Goal: Task Accomplishment & Management: Manage account settings

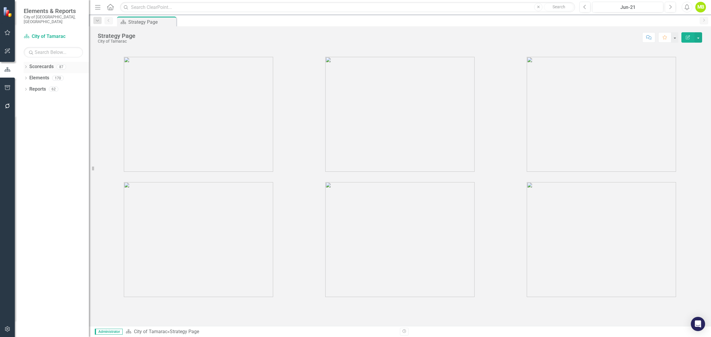
click at [27, 66] on icon "Dropdown" at bounding box center [26, 67] width 4 height 3
click at [28, 76] on icon "Dropdown" at bounding box center [29, 78] width 4 height 4
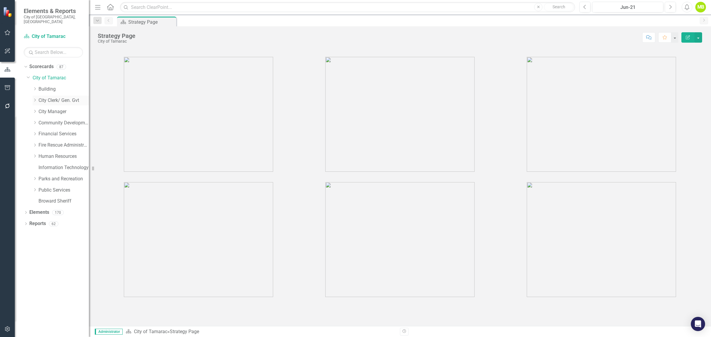
click at [36, 98] on icon "Dropdown" at bounding box center [35, 100] width 4 height 4
click at [68, 108] on link "Agenda and Meeting" at bounding box center [66, 111] width 44 height 7
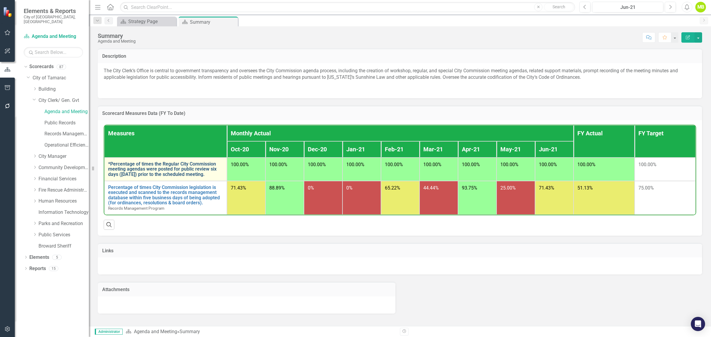
click at [169, 169] on link "*Percentage of times the Regular City Commission meeting agendas were posted fo…" at bounding box center [165, 169] width 115 height 16
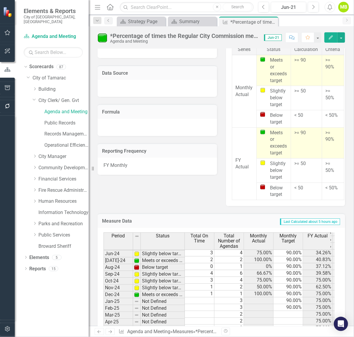
scroll to position [513, 0]
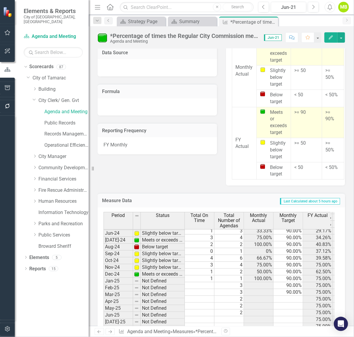
click at [203, 286] on td at bounding box center [200, 285] width 30 height 7
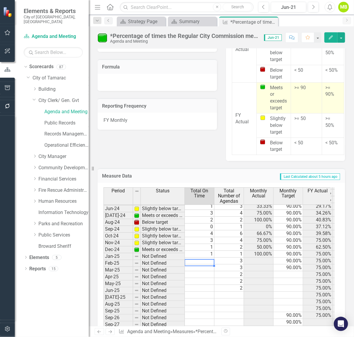
scroll to position [550, 0]
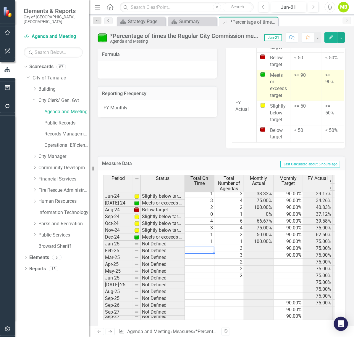
click at [195, 246] on td at bounding box center [200, 248] width 30 height 7
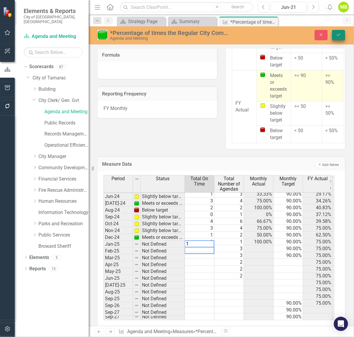
type textarea "1"
drag, startPoint x: 338, startPoint y: 35, endPoint x: 314, endPoint y: 111, distance: 80.1
click at [338, 35] on icon "Save" at bounding box center [338, 35] width 5 height 4
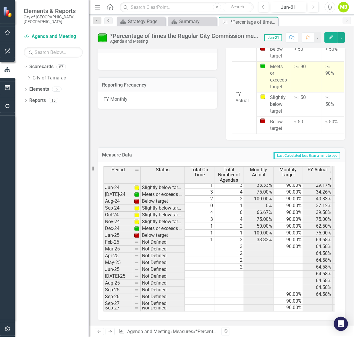
scroll to position [564, 0]
click at [230, 243] on td "3" at bounding box center [230, 246] width 30 height 7
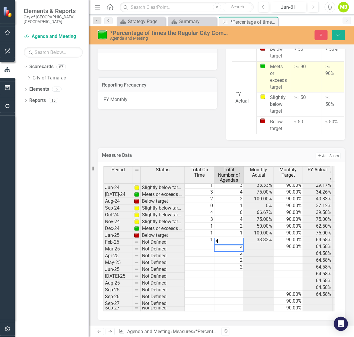
scroll to position [218, 0]
click at [230, 236] on td "3" at bounding box center [230, 239] width 30 height 7
click at [210, 236] on td "1" at bounding box center [200, 239] width 30 height 7
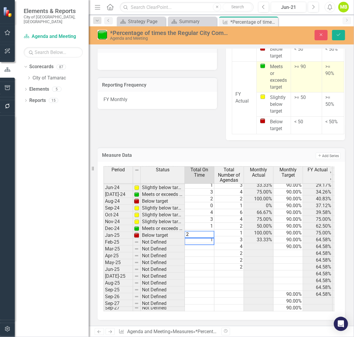
click at [236, 243] on td "4" at bounding box center [230, 246] width 30 height 7
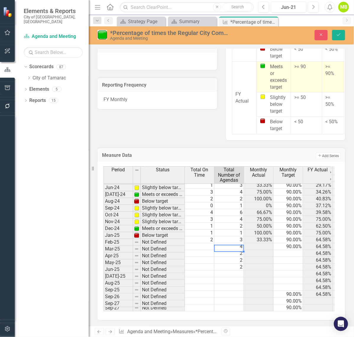
click at [207, 243] on td at bounding box center [200, 246] width 30 height 7
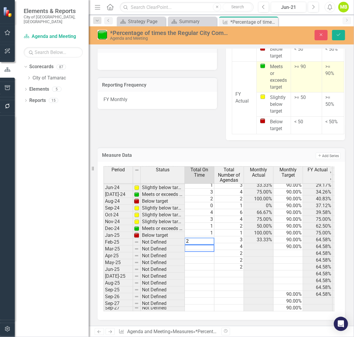
click at [239, 250] on td "2" at bounding box center [230, 253] width 30 height 7
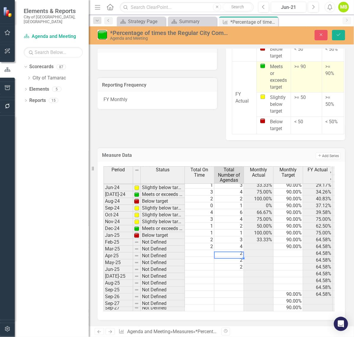
click at [237, 250] on td "2" at bounding box center [230, 253] width 30 height 7
click at [208, 250] on td at bounding box center [200, 253] width 30 height 7
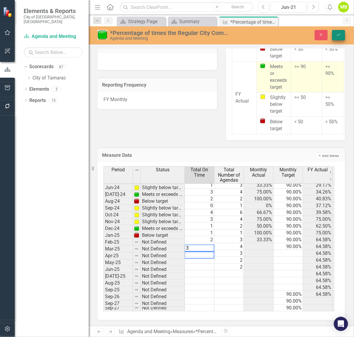
type textarea "3"
click at [339, 36] on icon "Save" at bounding box center [338, 35] width 5 height 4
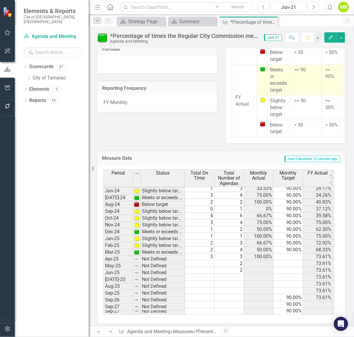
scroll to position [220, 0]
click at [237, 263] on td "2" at bounding box center [230, 263] width 30 height 7
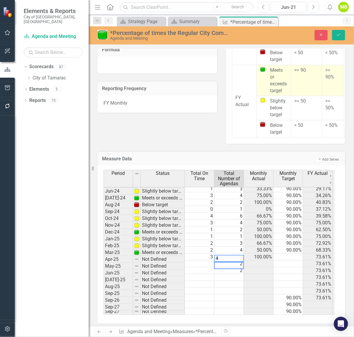
click at [211, 263] on td at bounding box center [200, 263] width 30 height 7
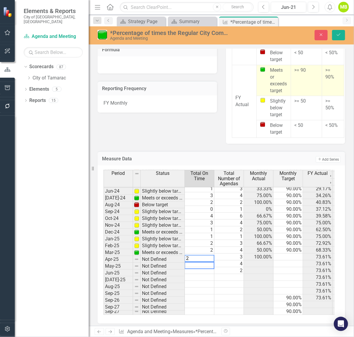
click at [229, 271] on td "2" at bounding box center [230, 270] width 30 height 7
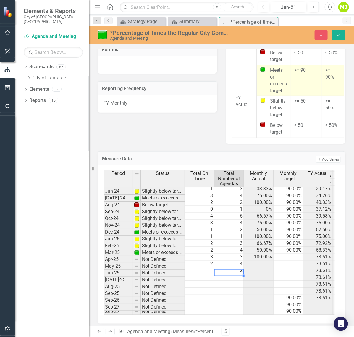
click at [237, 272] on td "2" at bounding box center [230, 270] width 30 height 7
click at [201, 272] on td at bounding box center [200, 270] width 30 height 7
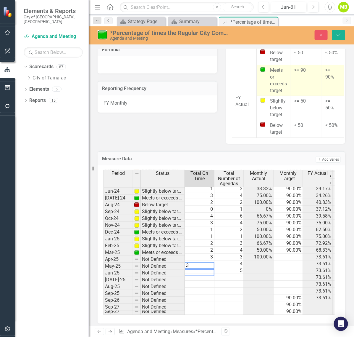
type textarea "3"
click at [236, 277] on td at bounding box center [230, 277] width 30 height 7
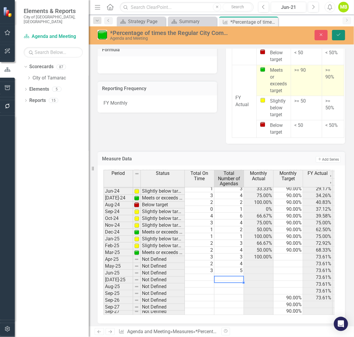
drag, startPoint x: 338, startPoint y: 34, endPoint x: 341, endPoint y: 35, distance: 3.1
click at [338, 34] on icon "Save" at bounding box center [338, 35] width 5 height 4
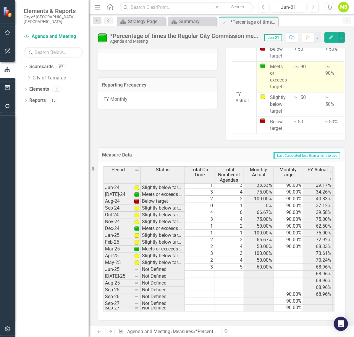
scroll to position [564, 0]
click at [210, 264] on td "3" at bounding box center [200, 267] width 30 height 7
click at [227, 270] on td at bounding box center [230, 273] width 30 height 7
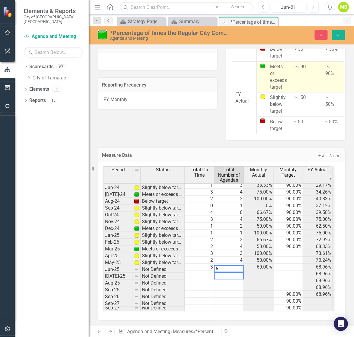
click at [207, 270] on td at bounding box center [200, 273] width 30 height 7
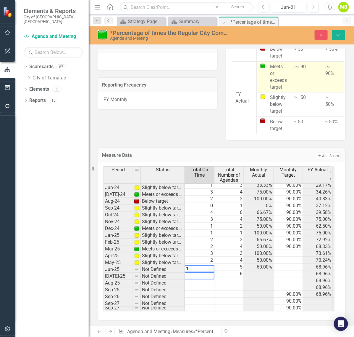
click at [227, 277] on td at bounding box center [230, 280] width 30 height 7
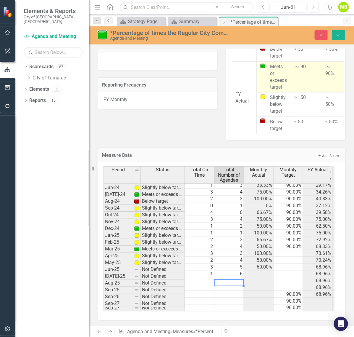
click at [208, 243] on td "2" at bounding box center [200, 246] width 30 height 7
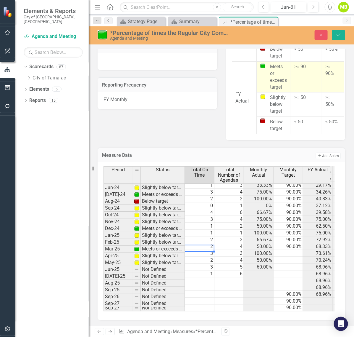
click at [206, 250] on td "3" at bounding box center [200, 253] width 30 height 7
type textarea "2"
click at [336, 36] on icon "Save" at bounding box center [338, 35] width 5 height 4
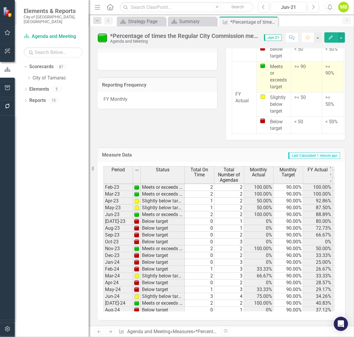
scroll to position [0, 0]
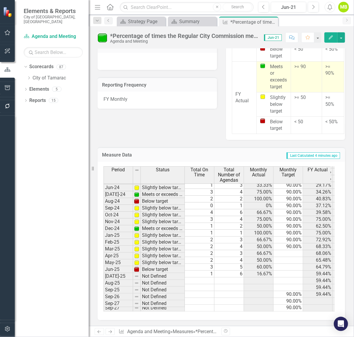
click at [229, 277] on td at bounding box center [230, 280] width 30 height 7
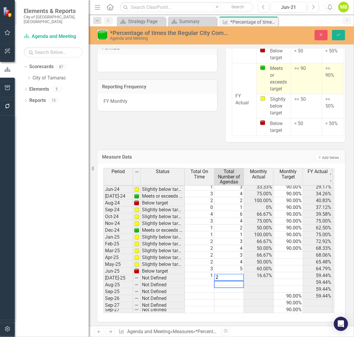
scroll to position [218, 0]
click at [207, 281] on td at bounding box center [200, 282] width 30 height 7
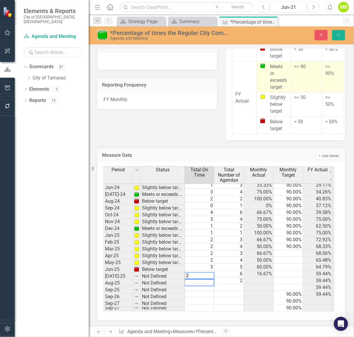
scroll to position [220, 0]
click at [215, 284] on td at bounding box center [230, 287] width 30 height 7
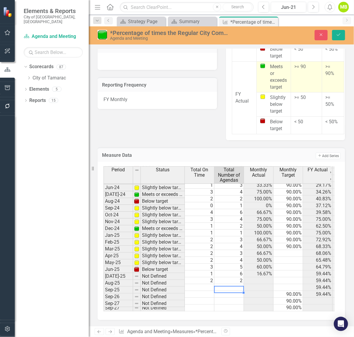
scroll to position [218, 0]
click at [227, 284] on td at bounding box center [230, 287] width 30 height 7
click at [203, 284] on td at bounding box center [200, 287] width 30 height 7
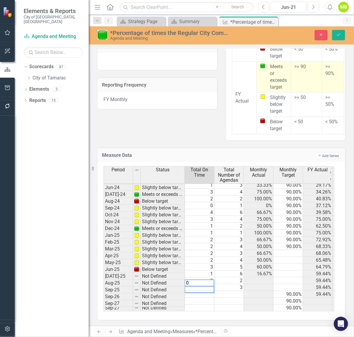
click at [236, 291] on td at bounding box center [230, 294] width 30 height 7
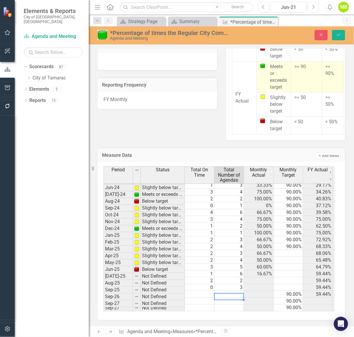
click at [240, 291] on td at bounding box center [230, 294] width 30 height 7
click at [205, 291] on td at bounding box center [200, 294] width 30 height 7
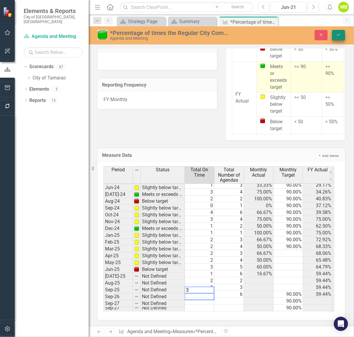
type textarea "3"
click at [341, 35] on icon "Save" at bounding box center [338, 35] width 5 height 4
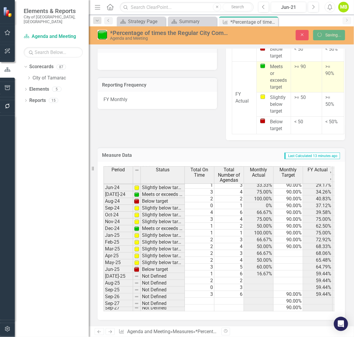
scroll to position [565, 0]
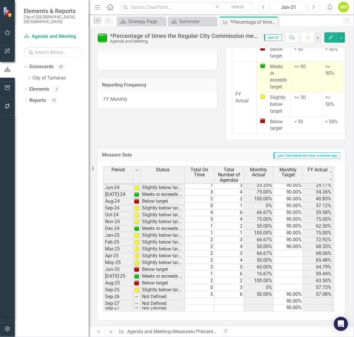
scroll to position [564, 0]
click at [28, 76] on icon "Dropdown" at bounding box center [29, 78] width 4 height 4
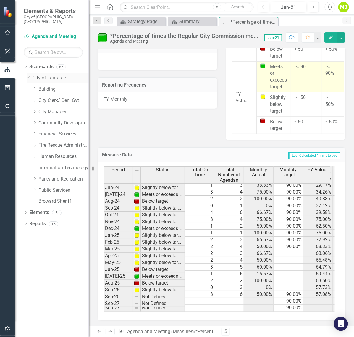
scroll to position [218, 0]
click at [34, 98] on div "Dropdown" at bounding box center [35, 100] width 4 height 5
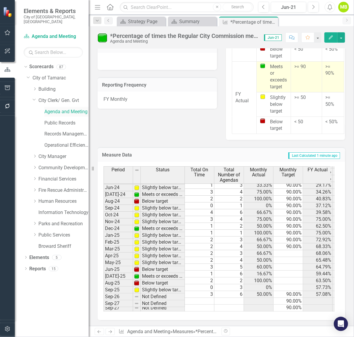
click at [64, 108] on link "Agenda and Meeting" at bounding box center [66, 111] width 44 height 7
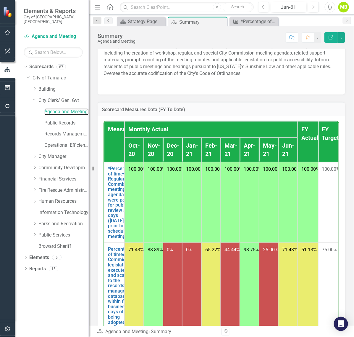
scroll to position [74, 0]
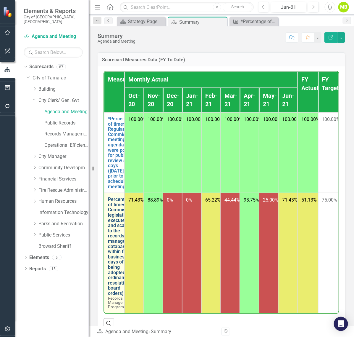
click at [120, 242] on link "Percentage of times City Commission legislation is executed and scanned to the …" at bounding box center [122, 246] width 28 height 99
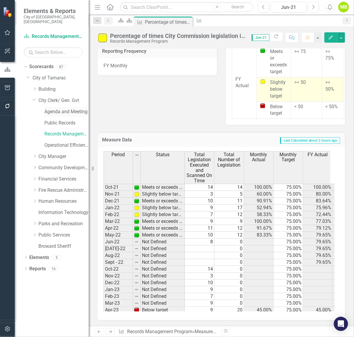
click at [53, 108] on link "Agenda and Meeting" at bounding box center [66, 111] width 44 height 7
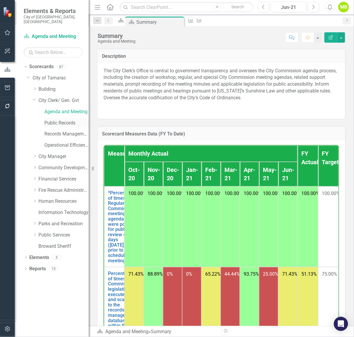
click at [55, 120] on link "Public Records" at bounding box center [66, 123] width 44 height 7
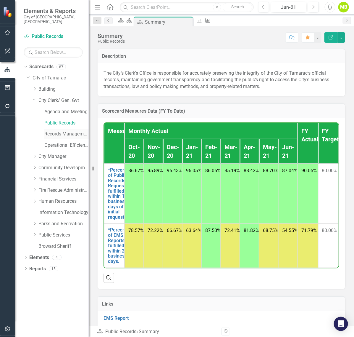
click at [53, 131] on link "Records Management Program" at bounding box center [66, 134] width 44 height 7
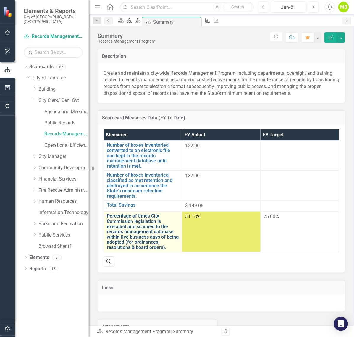
click at [161, 213] on link "Percentage of times City Commission legislation is executed and scanned to the …" at bounding box center [143, 231] width 72 height 36
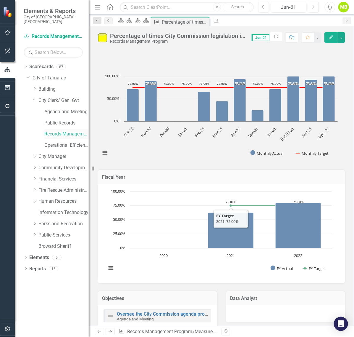
click at [62, 129] on div "Records Management Program" at bounding box center [66, 134] width 44 height 10
click at [57, 131] on link "Records Management Program" at bounding box center [66, 134] width 44 height 7
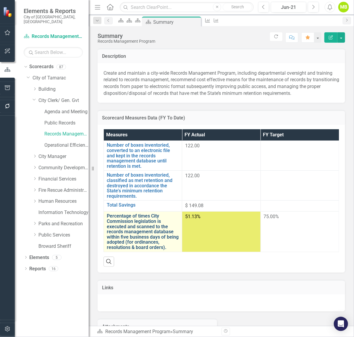
click at [165, 213] on link "Percentage of times City Commission legislation is executed and scanned to the …" at bounding box center [143, 231] width 72 height 36
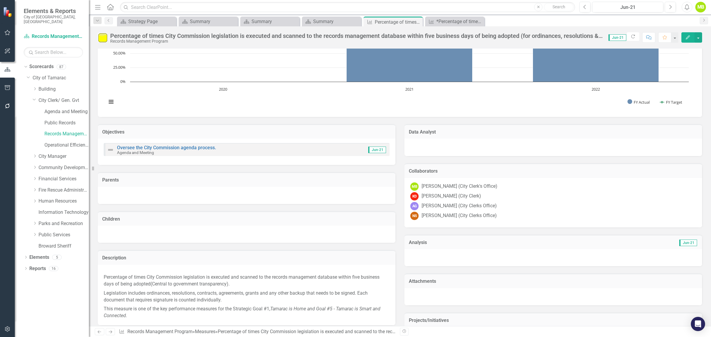
scroll to position [144, 0]
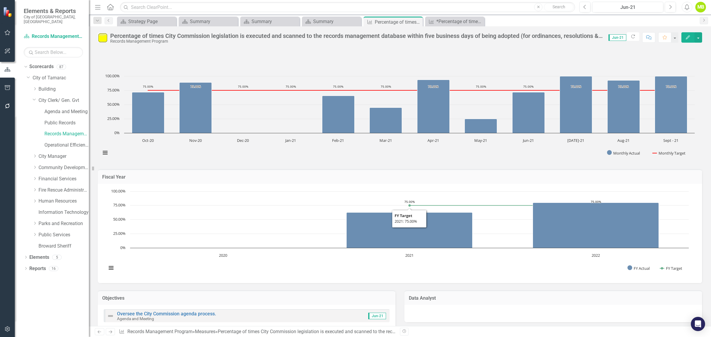
click at [115, 178] on h3 "Fiscal Year" at bounding box center [399, 176] width 595 height 5
click at [111, 269] on button "View chart menu, Chart" at bounding box center [111, 268] width 8 height 8
click at [276, 263] on rect "Interactive chart" at bounding box center [398, 232] width 588 height 89
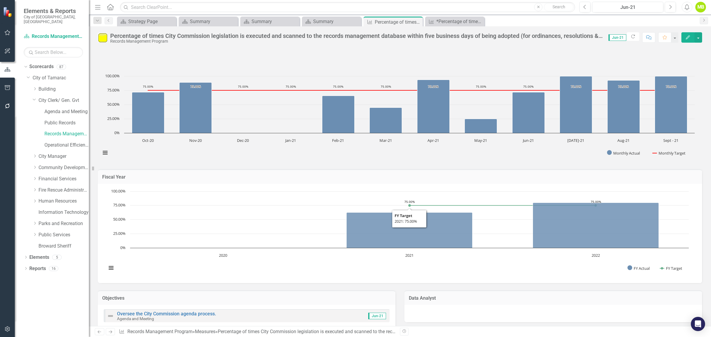
click at [114, 174] on td "Fiscal Year" at bounding box center [399, 178] width 595 height 8
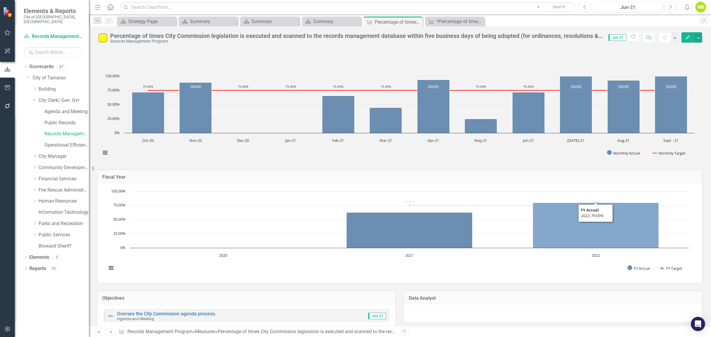
click at [354, 227] on icon "2022, 79.64795008. FY Actual." at bounding box center [596, 225] width 126 height 45
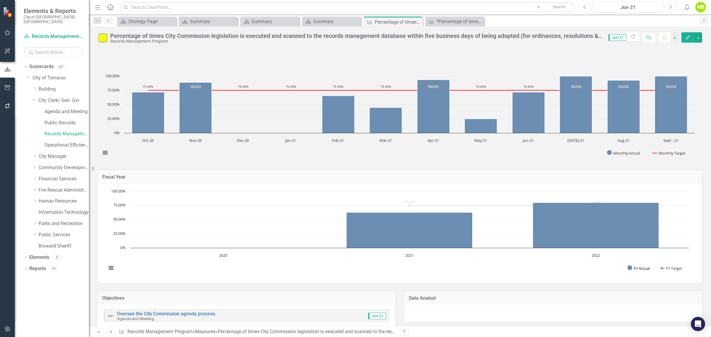
click at [354, 269] on button "Show FY Actual" at bounding box center [640, 268] width 26 height 7
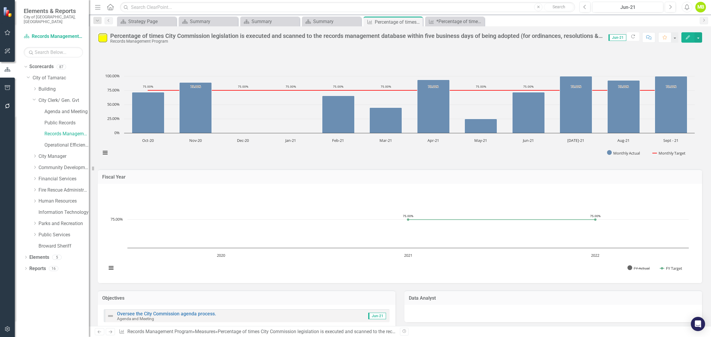
click at [354, 269] on button "Show FY Actual" at bounding box center [640, 268] width 26 height 7
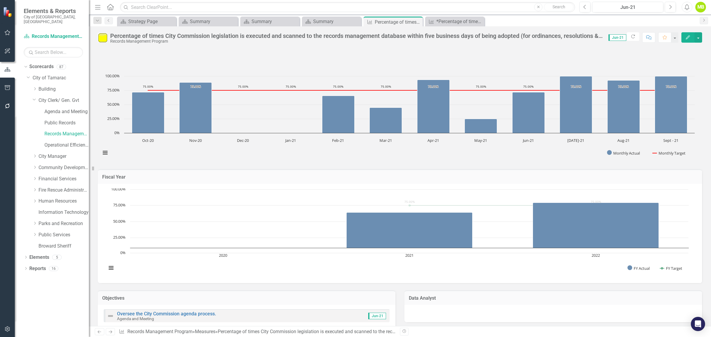
click at [354, 269] on button "Show FY Actual" at bounding box center [640, 268] width 26 height 7
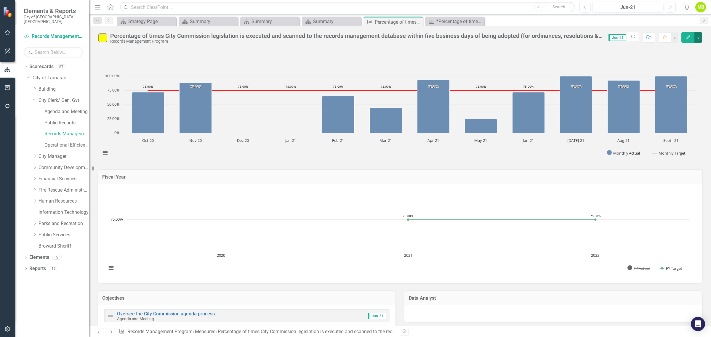
click at [354, 41] on button "button" at bounding box center [698, 37] width 8 height 10
click at [354, 62] on link "Edit Report Edit Layout" at bounding box center [673, 62] width 58 height 11
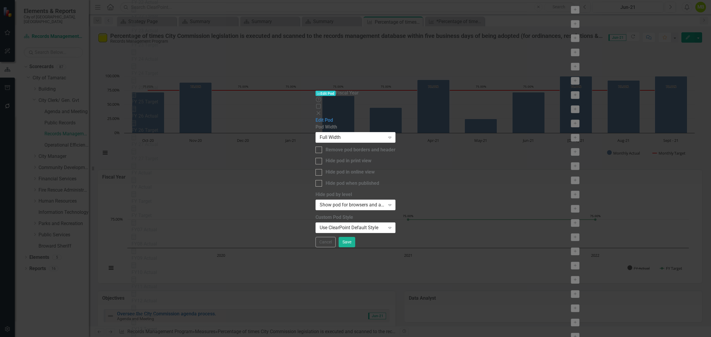
click at [321, 111] on icon "Close" at bounding box center [318, 113] width 6 height 5
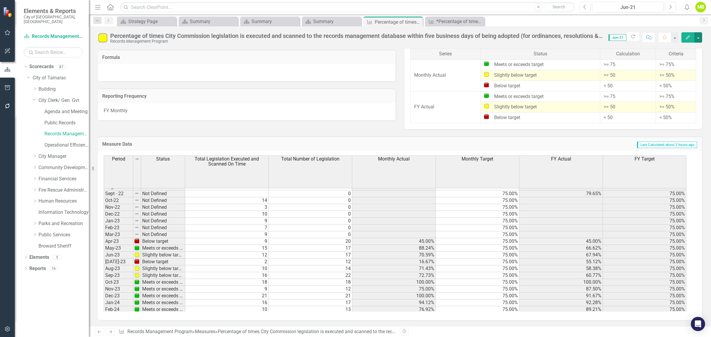
scroll to position [58, 0]
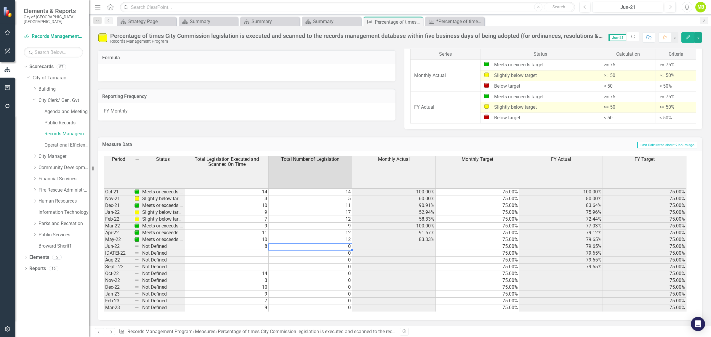
click at [326, 245] on td "0" at bounding box center [311, 246] width 84 height 7
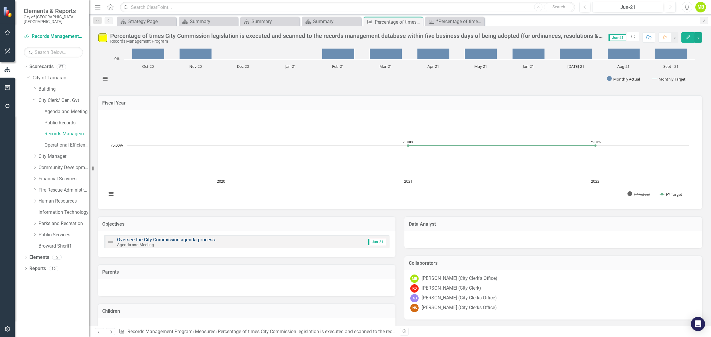
click at [170, 240] on link "Oversee the City Commission agenda process." at bounding box center [166, 240] width 99 height 6
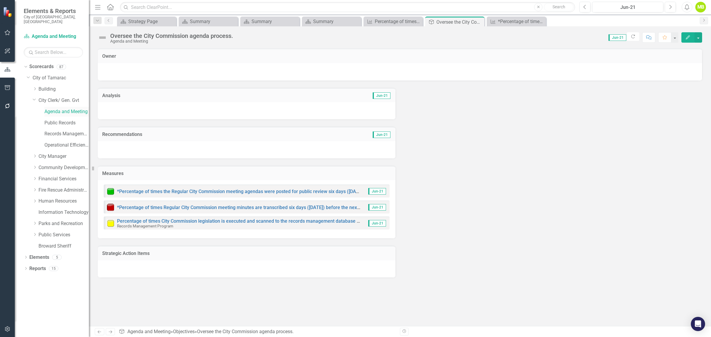
click at [48, 108] on link "Agenda and Meeting" at bounding box center [66, 111] width 44 height 7
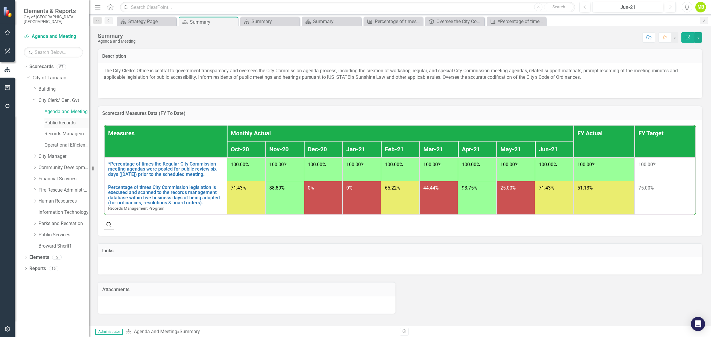
click at [55, 120] on link "Public Records" at bounding box center [66, 123] width 44 height 7
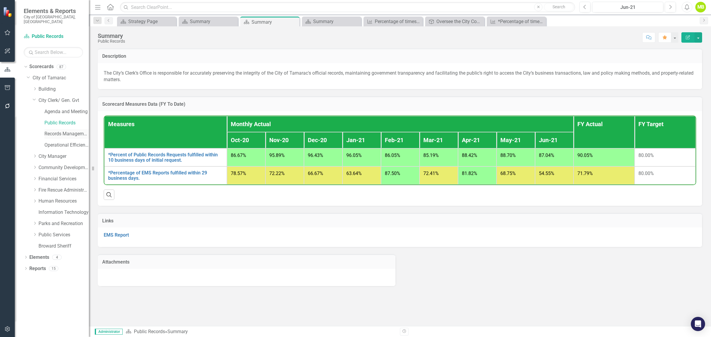
click at [56, 131] on link "Records Management Program" at bounding box center [66, 134] width 44 height 7
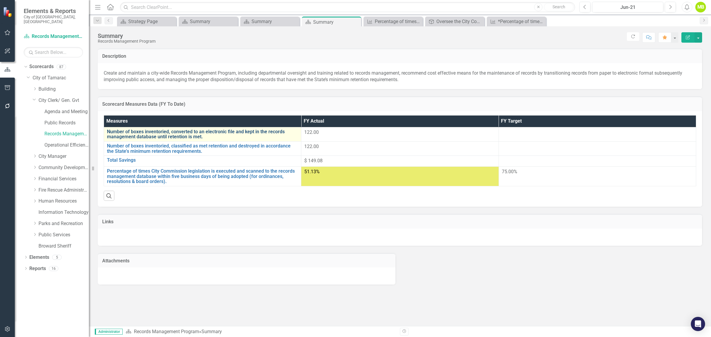
click at [124, 130] on link "Number of boxes inventoried, converted to an electronic file and kept in the re…" at bounding box center [202, 134] width 191 height 10
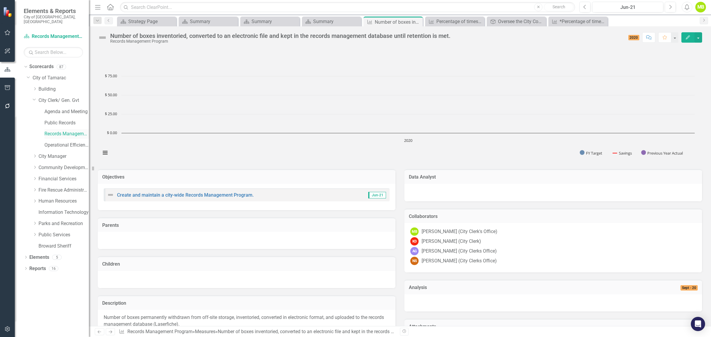
click at [67, 131] on link "Records Management Program" at bounding box center [66, 134] width 44 height 7
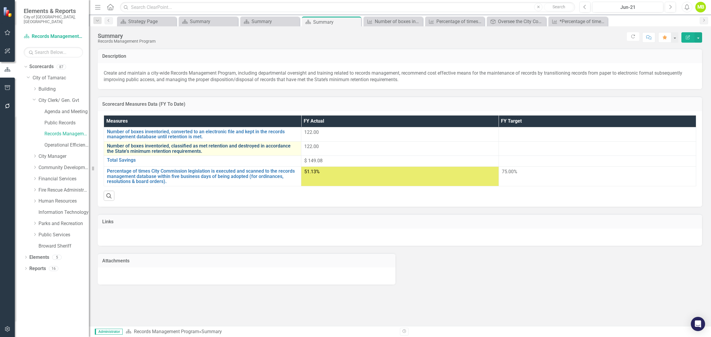
click at [151, 143] on link "Number of boxes inventoried, classified as met retention and destroyed in accor…" at bounding box center [202, 148] width 191 height 10
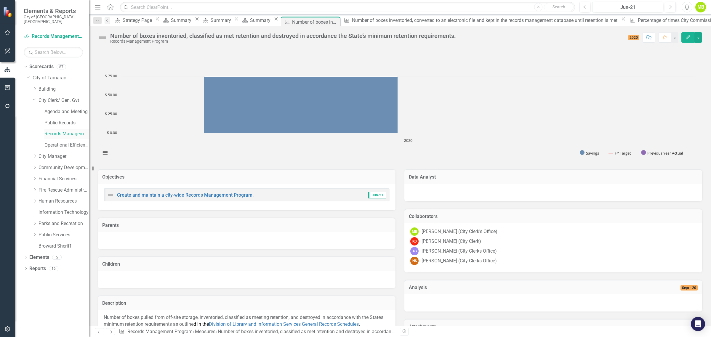
click at [66, 131] on link "Records Management Program" at bounding box center [66, 134] width 44 height 7
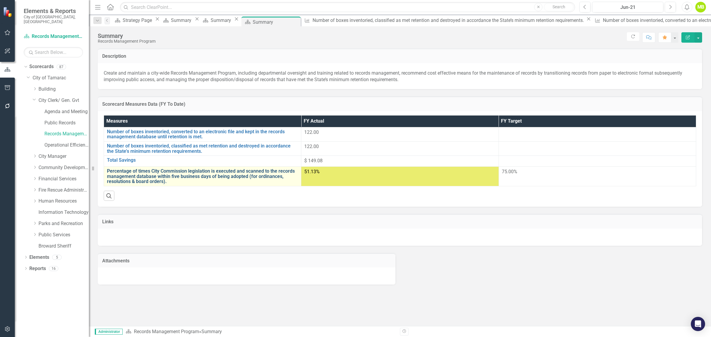
click at [148, 168] on link "Percentage of times City Commission legislation is executed and scanned to the …" at bounding box center [202, 176] width 191 height 16
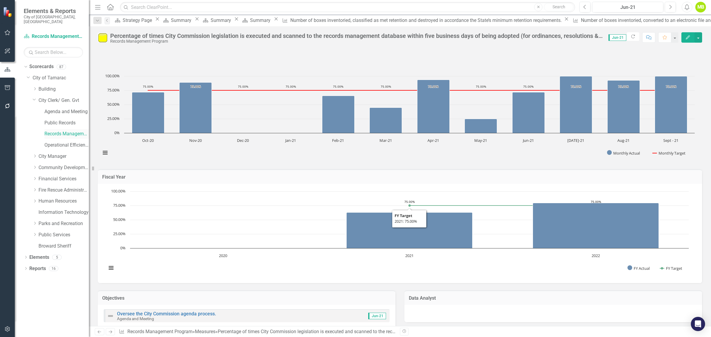
click at [69, 131] on link "Records Management Program" at bounding box center [66, 134] width 44 height 7
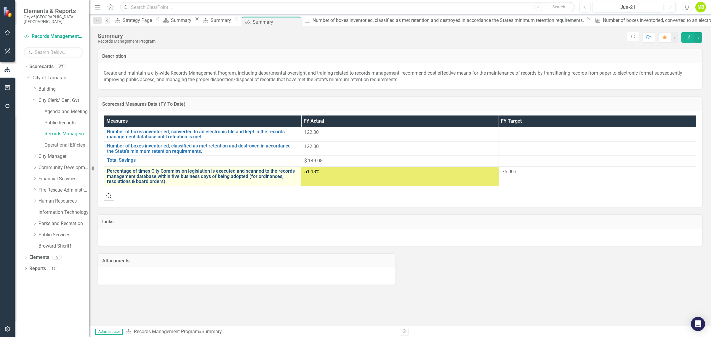
click at [134, 168] on link "Percentage of times City Commission legislation is executed and scanned to the …" at bounding box center [202, 176] width 191 height 16
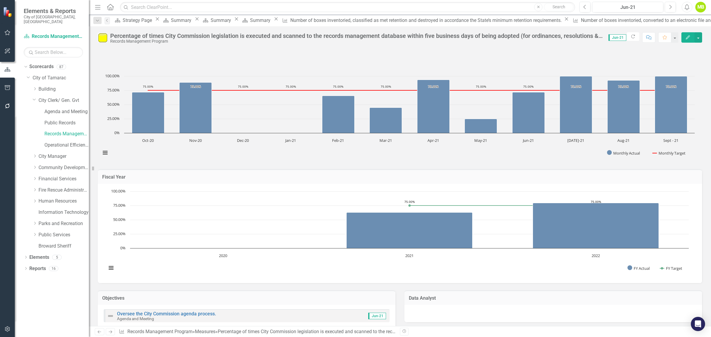
scroll to position [468, 0]
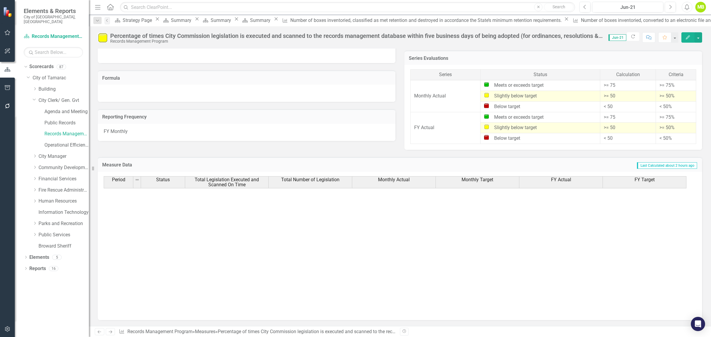
click at [332, 150] on div "Measure Data Last Calculated about 2 hours ago Period Status Total Legislation …" at bounding box center [399, 235] width 613 height 170
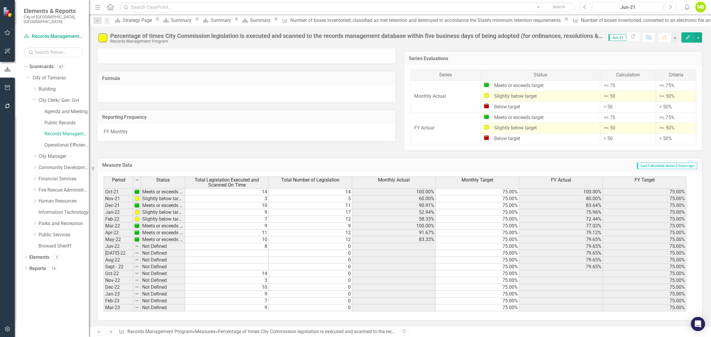
scroll to position [0, 0]
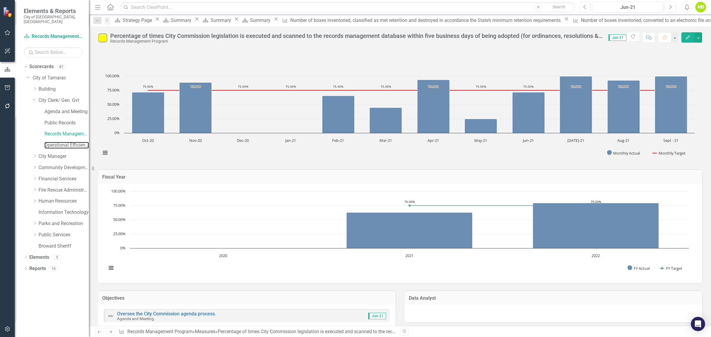
drag, startPoint x: 56, startPoint y: 141, endPoint x: 503, endPoint y: 261, distance: 462.2
click at [56, 142] on link "Operational Efficiency" at bounding box center [66, 145] width 44 height 7
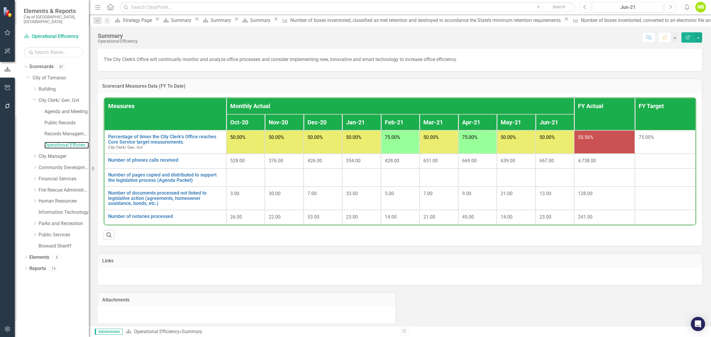
scroll to position [21, 0]
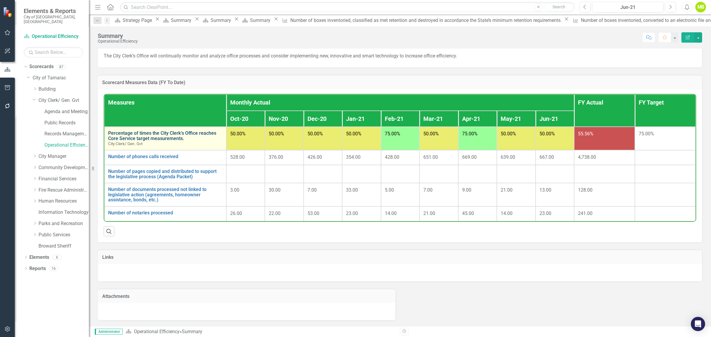
click at [121, 133] on link "Percentage of times the City Clerk’s Office reaches Core Service target measure…" at bounding box center [165, 136] width 114 height 10
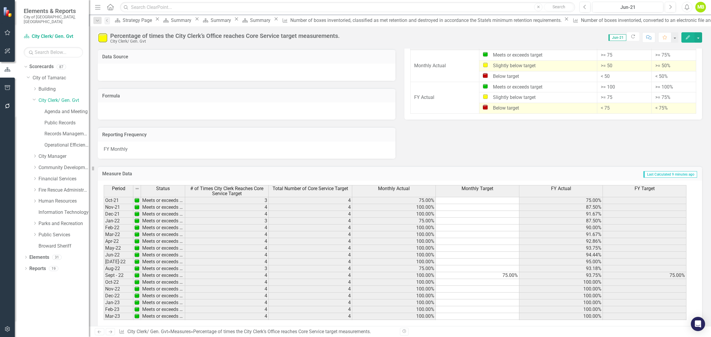
scroll to position [321, 0]
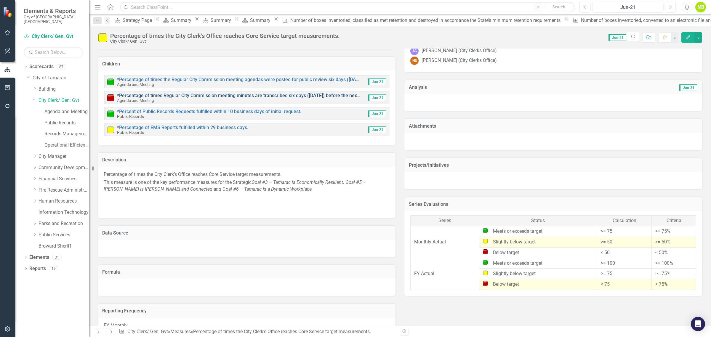
click at [282, 94] on link "*Percentage of times Regular City Commission meeting minutes are transcribed si…" at bounding box center [274, 96] width 314 height 6
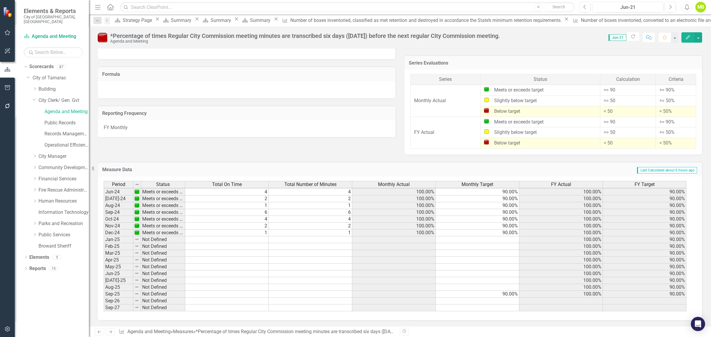
scroll to position [464, 0]
click at [262, 236] on td at bounding box center [227, 239] width 84 height 7
click at [104, 241] on div "Period Status Total On Time Total Number of Minutes Monthly Actual Monthly Targ…" at bounding box center [104, 202] width 0 height 219
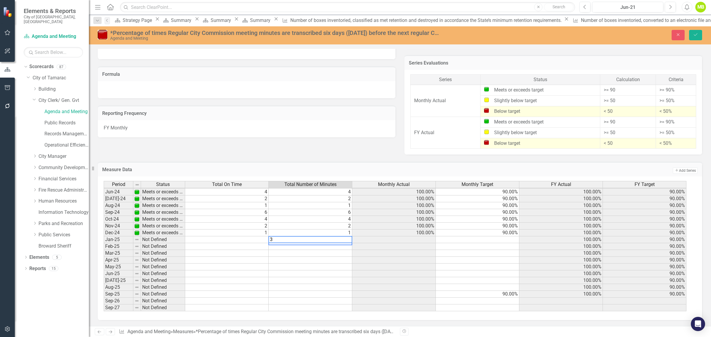
type textarea "3"
click at [262, 239] on td at bounding box center [227, 239] width 84 height 7
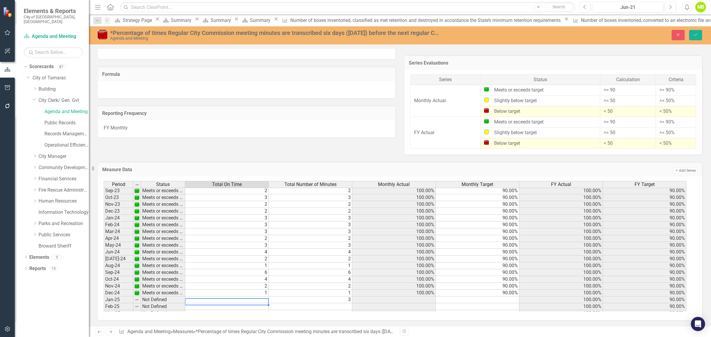
scroll to position [146, 0]
click at [55, 108] on link "Agenda and Meeting" at bounding box center [66, 111] width 44 height 7
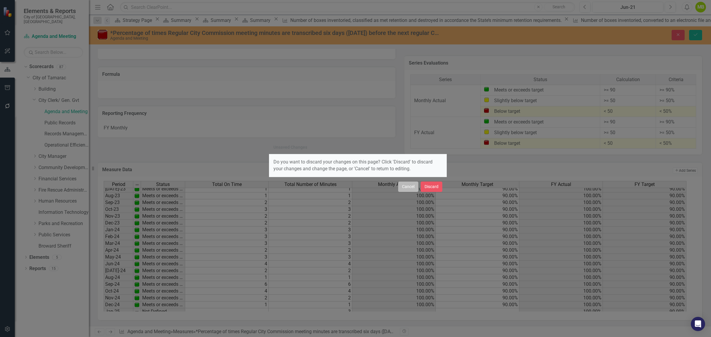
click at [354, 188] on button "Cancel" at bounding box center [408, 187] width 20 height 10
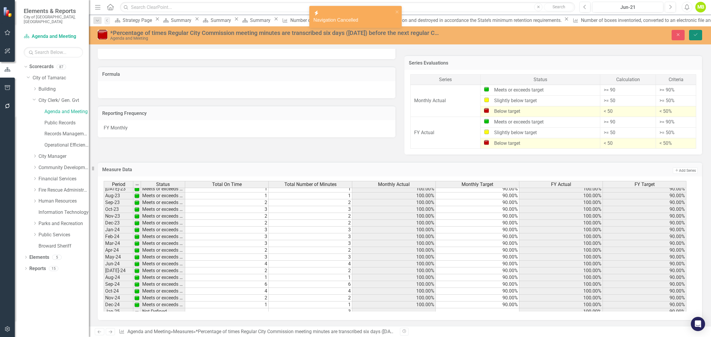
click at [354, 36] on button "Save" at bounding box center [695, 35] width 13 height 10
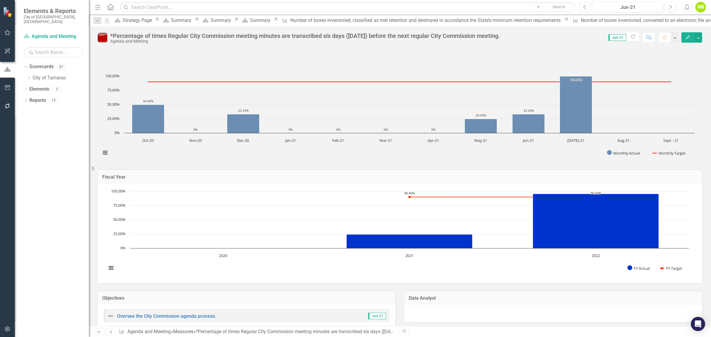
click at [30, 76] on icon "Dropdown" at bounding box center [29, 78] width 4 height 4
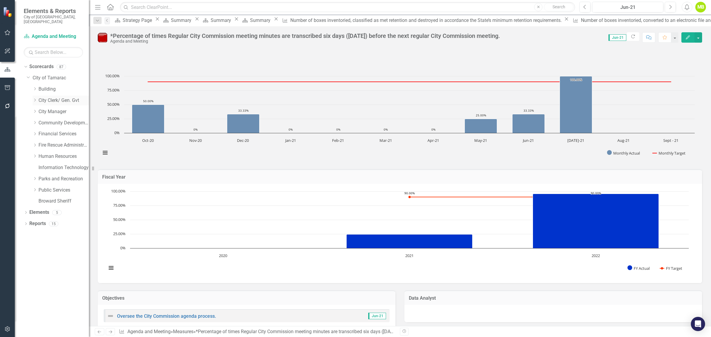
click at [33, 98] on div "Dropdown" at bounding box center [35, 100] width 4 height 5
click at [63, 108] on link "Agenda and Meeting" at bounding box center [66, 111] width 44 height 7
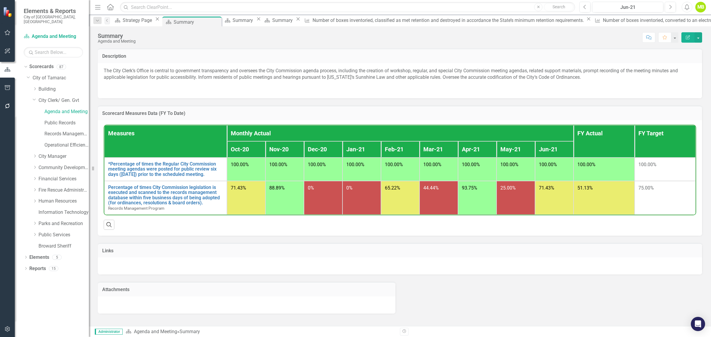
click at [354, 150] on th "Apr-21" at bounding box center [477, 149] width 38 height 16
click at [194, 144] on th "Measures" at bounding box center [165, 141] width 123 height 32
click at [314, 133] on th "Monthly Actual" at bounding box center [400, 133] width 346 height 16
click at [354, 8] on div "Jun-21" at bounding box center [627, 7] width 67 height 7
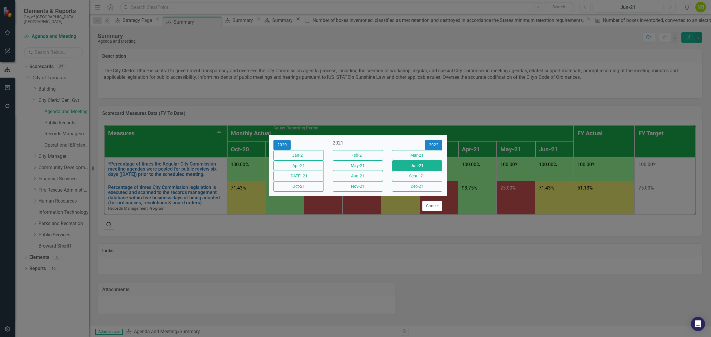
click at [354, 5] on div "Select Reporting Period 2020 2021 2022 Jan-21 Feb-21 Mar-21 Apr-21 May-21 Jun-2…" at bounding box center [355, 168] width 711 height 337
click at [354, 211] on button "Cancel" at bounding box center [432, 206] width 20 height 10
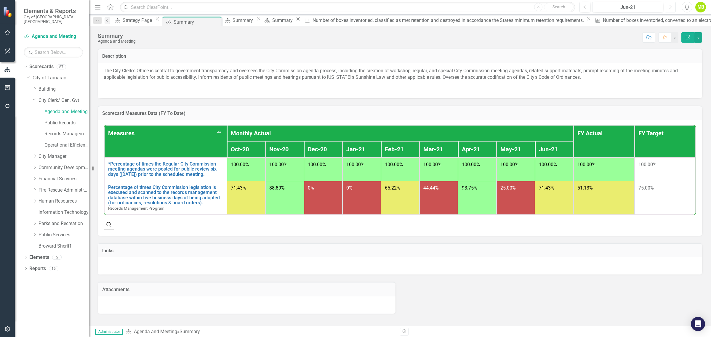
click at [354, 8] on icon "button" at bounding box center [670, 7] width 2 height 4
click at [354, 8] on icon "Next" at bounding box center [669, 6] width 3 height 5
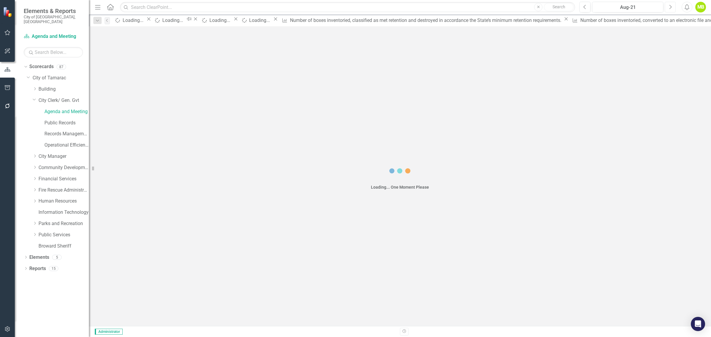
click at [354, 8] on icon "Next" at bounding box center [669, 6] width 3 height 5
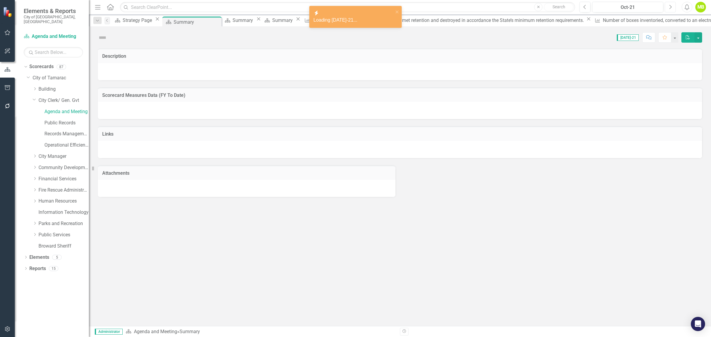
click at [354, 9] on icon "Next" at bounding box center [669, 6] width 3 height 5
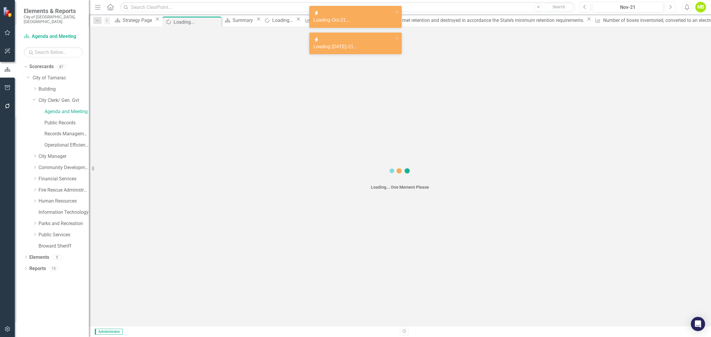
click at [354, 9] on icon "Next" at bounding box center [669, 6] width 3 height 5
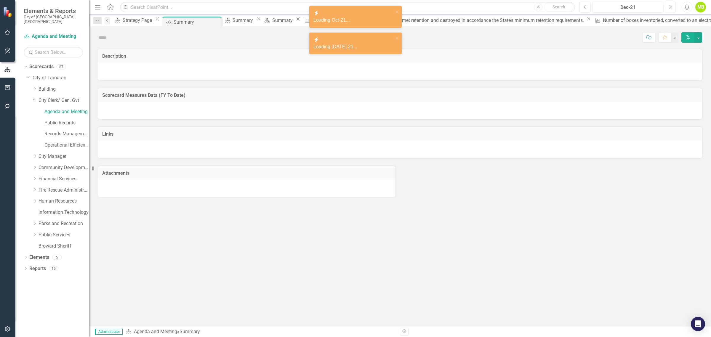
click at [354, 9] on icon "Next" at bounding box center [669, 6] width 3 height 5
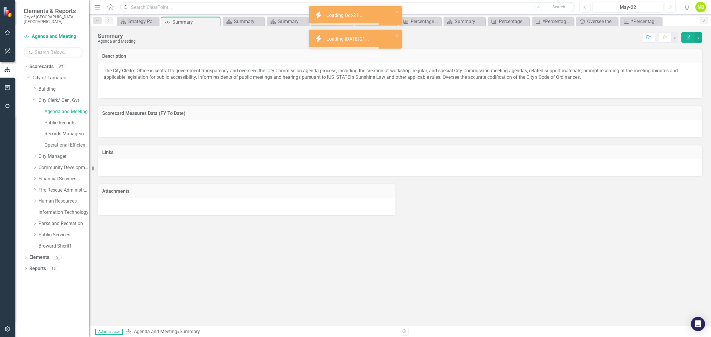
click at [671, 9] on icon "Next" at bounding box center [669, 6] width 3 height 5
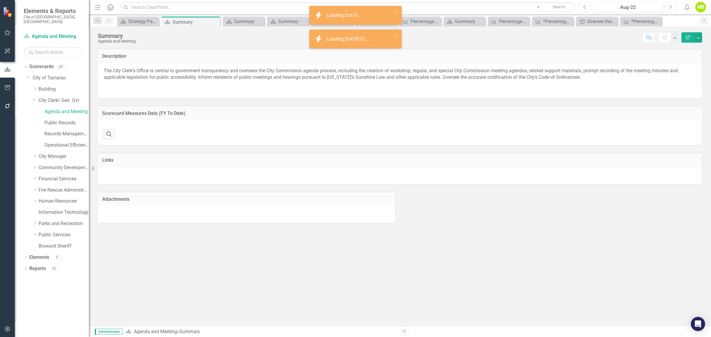
click at [671, 9] on icon "Next" at bounding box center [669, 6] width 3 height 5
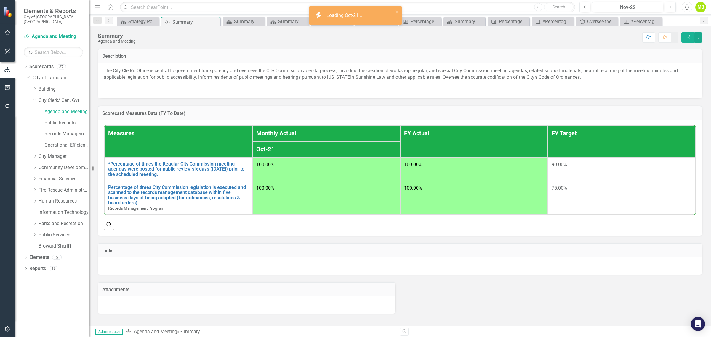
click at [671, 9] on icon "Next" at bounding box center [669, 6] width 3 height 5
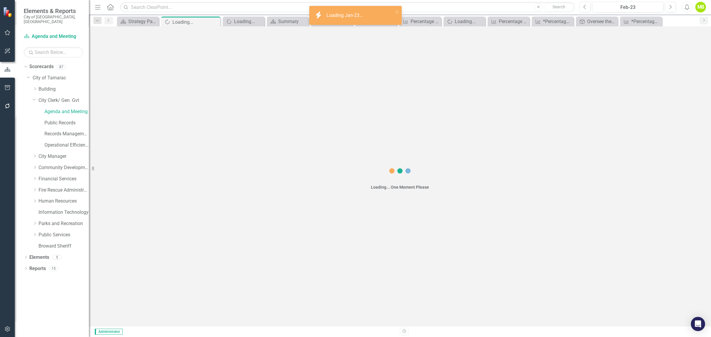
click at [671, 9] on icon "Next" at bounding box center [669, 6] width 3 height 5
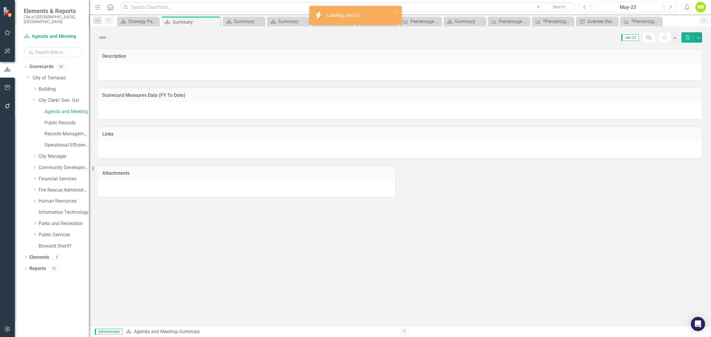
click at [671, 9] on icon "Next" at bounding box center [669, 6] width 3 height 5
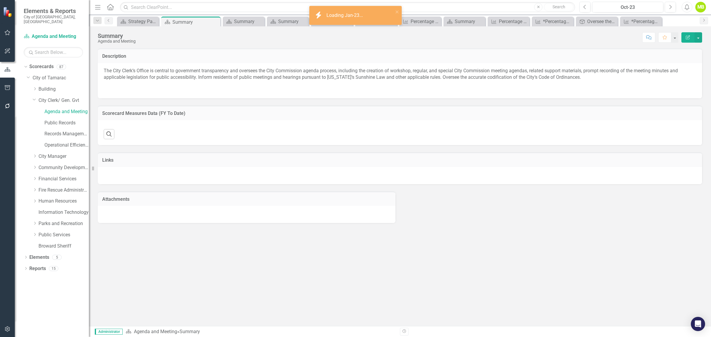
click at [671, 9] on icon "Next" at bounding box center [669, 6] width 3 height 5
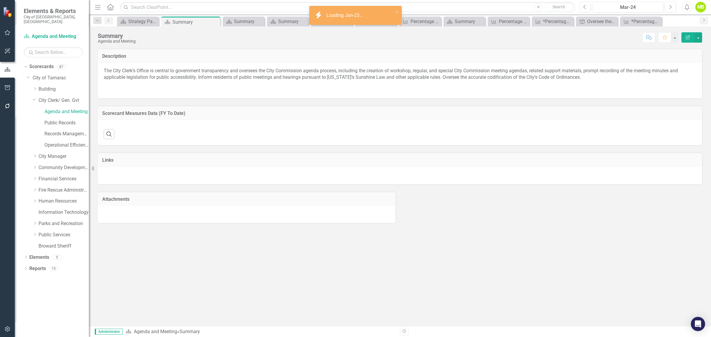
click at [671, 9] on icon "Next" at bounding box center [669, 6] width 3 height 5
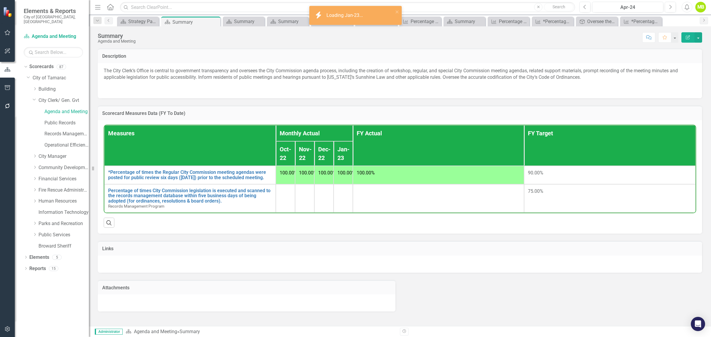
click at [671, 9] on icon "Next" at bounding box center [669, 6] width 3 height 5
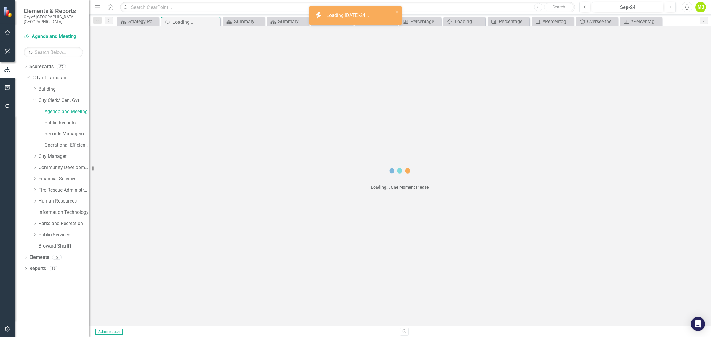
click at [671, 9] on icon "Next" at bounding box center [669, 6] width 3 height 5
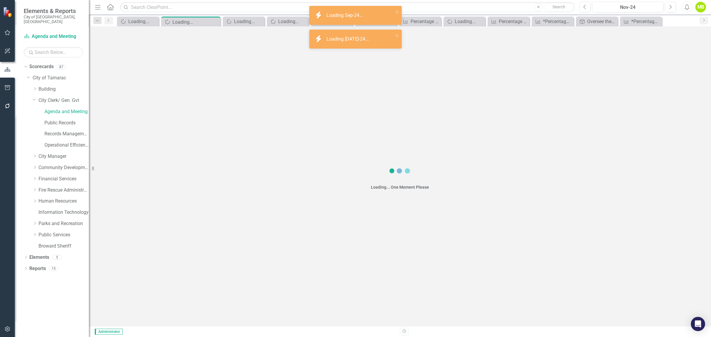
click at [671, 9] on icon "Next" at bounding box center [669, 6] width 3 height 5
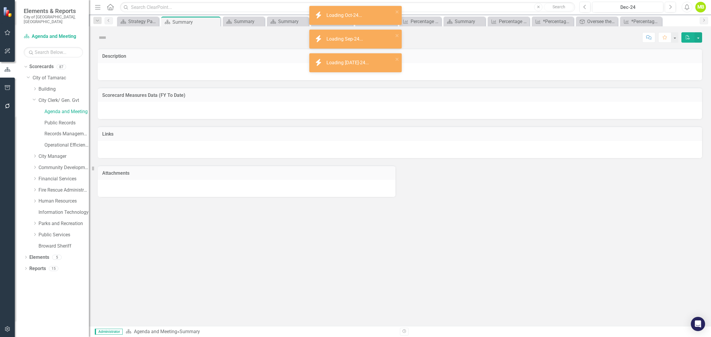
click at [671, 9] on icon "Next" at bounding box center [669, 6] width 3 height 5
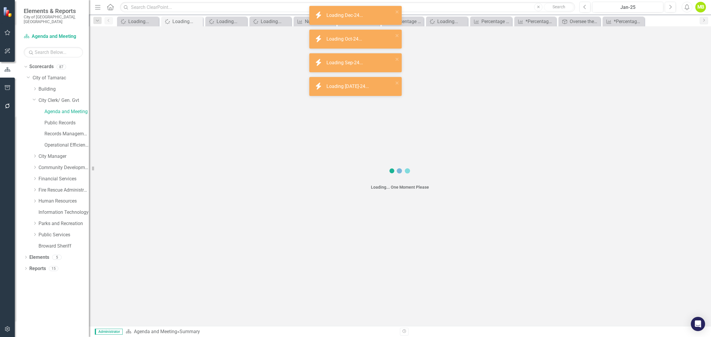
click at [671, 9] on icon "Next" at bounding box center [669, 6] width 3 height 5
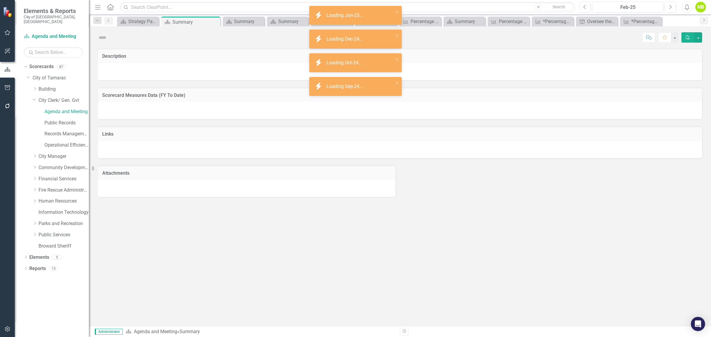
click at [671, 9] on icon "Next" at bounding box center [669, 6] width 3 height 5
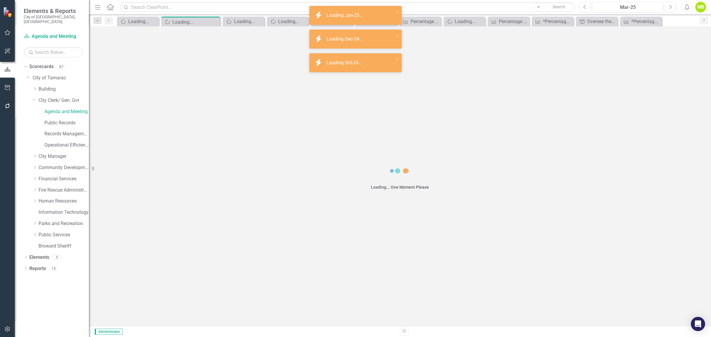
click at [671, 9] on icon "Next" at bounding box center [669, 6] width 3 height 5
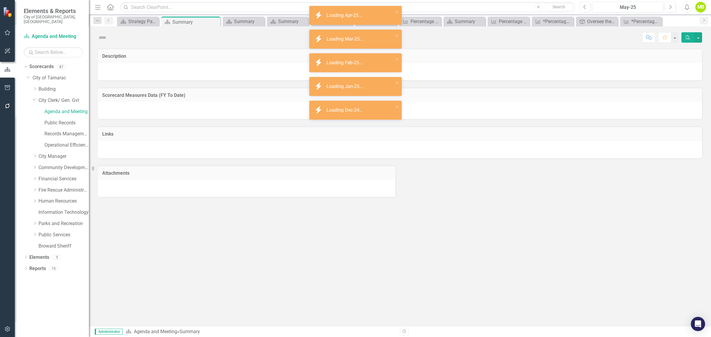
click at [671, 9] on icon "Next" at bounding box center [669, 6] width 3 height 5
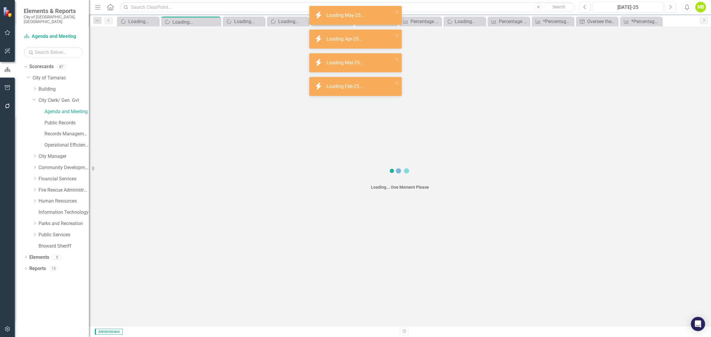
click at [671, 9] on icon "Next" at bounding box center [669, 6] width 3 height 5
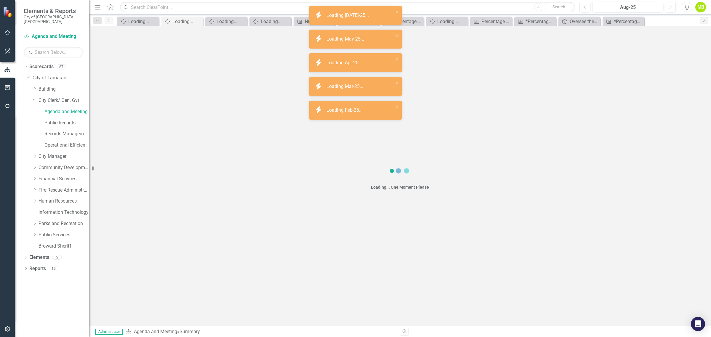
click at [671, 9] on icon "Next" at bounding box center [669, 6] width 3 height 5
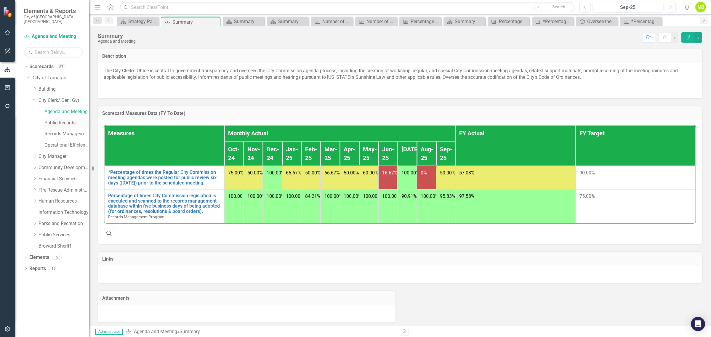
click at [63, 120] on link "Public Records" at bounding box center [66, 123] width 44 height 7
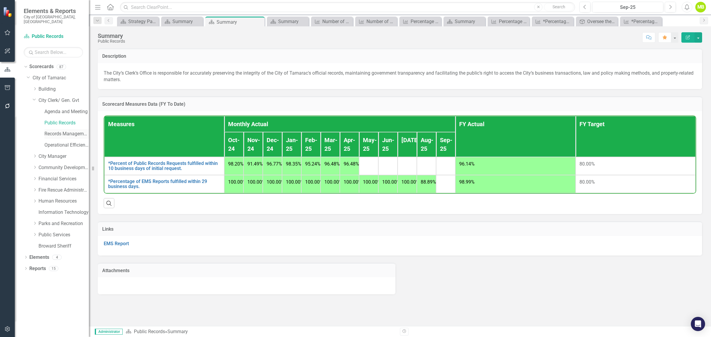
click at [55, 131] on link "Records Management Program" at bounding box center [66, 134] width 44 height 7
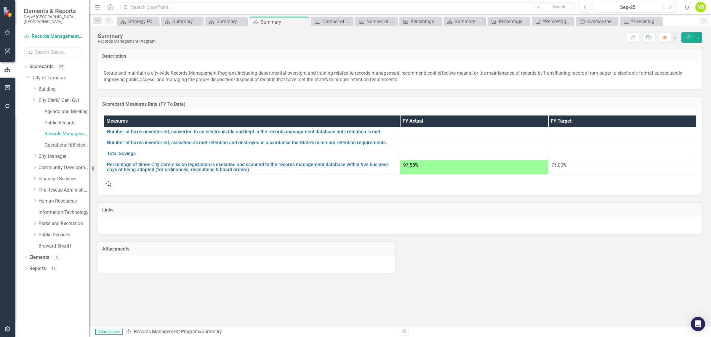
click at [55, 142] on link "Operational Efficiency" at bounding box center [66, 145] width 44 height 7
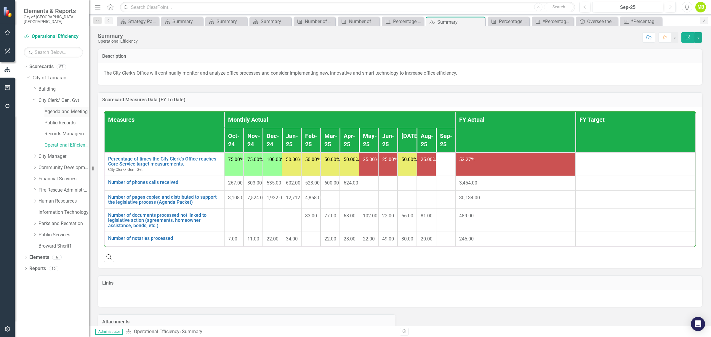
click at [52, 108] on link "Agenda and Meeting" at bounding box center [66, 111] width 44 height 7
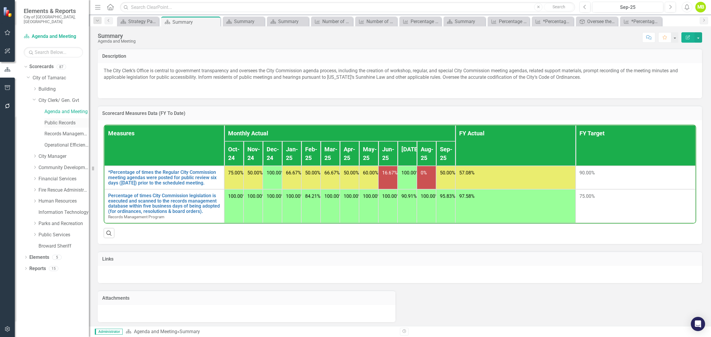
click at [55, 120] on link "Public Records" at bounding box center [66, 123] width 44 height 7
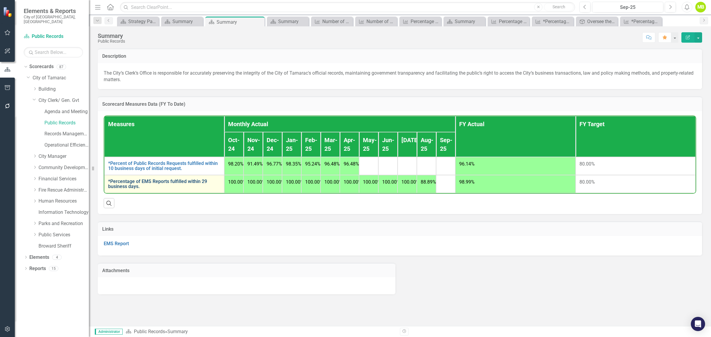
click at [135, 189] on link "*Percentage of EMS Reports fulfilled within 29 business days." at bounding box center [164, 184] width 112 height 10
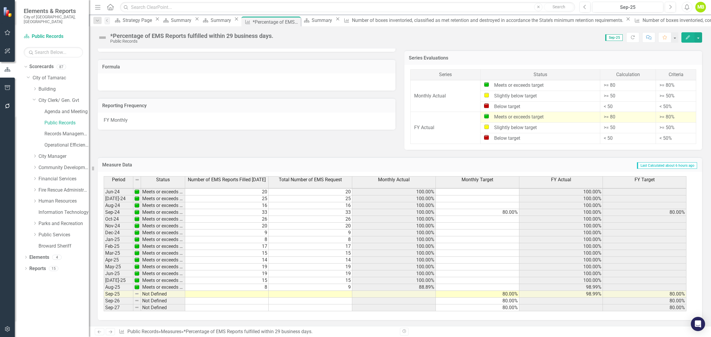
scroll to position [479, 0]
click at [345, 286] on td "9" at bounding box center [311, 287] width 84 height 7
click at [260, 285] on td "8" at bounding box center [227, 287] width 84 height 7
type textarea "9"
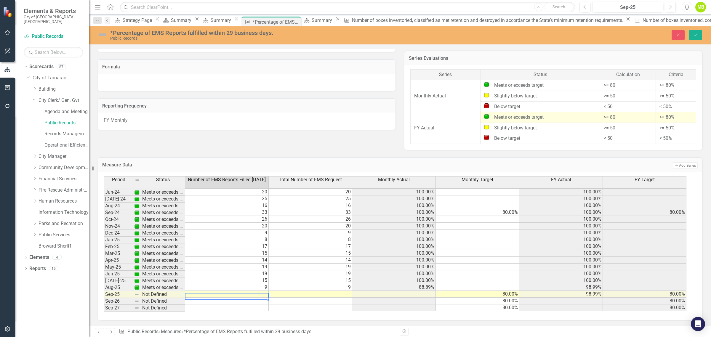
click at [347, 295] on td at bounding box center [311, 294] width 84 height 7
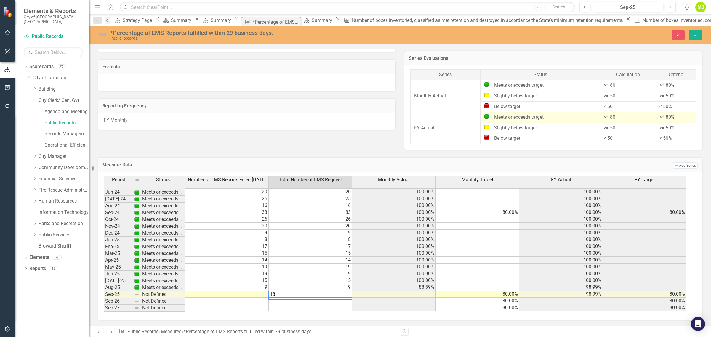
type textarea "13"
click at [247, 296] on td at bounding box center [227, 294] width 84 height 7
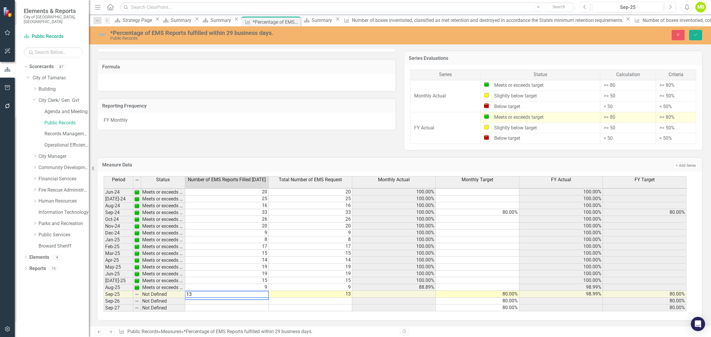
click at [333, 272] on td "19" at bounding box center [311, 273] width 84 height 7
type textarea "19"
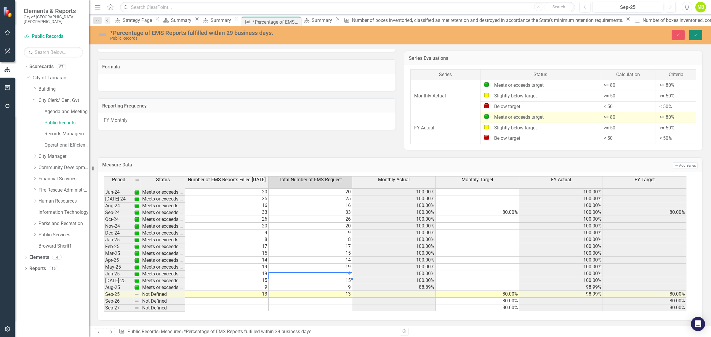
click at [694, 35] on icon "Save" at bounding box center [695, 35] width 5 height 4
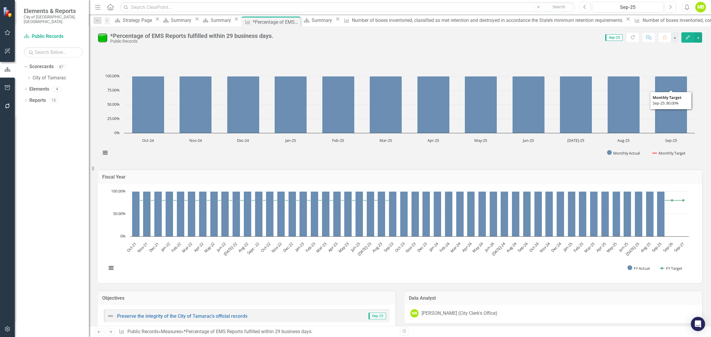
click at [127, 38] on div "*Percentage of EMS Reports fulfilled within 29 business days." at bounding box center [191, 36] width 163 height 7
click at [97, 39] on div "*Percentage of EMS Reports fulfilled within 29 business days. Public Records Sc…" at bounding box center [400, 35] width 622 height 18
click at [29, 76] on icon "Dropdown" at bounding box center [29, 78] width 4 height 4
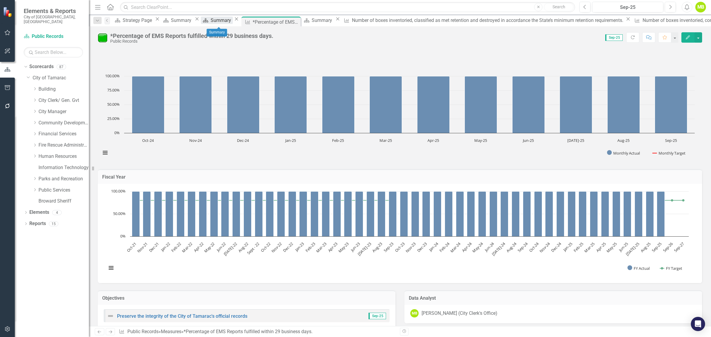
click at [217, 23] on div "Summary" at bounding box center [222, 20] width 22 height 7
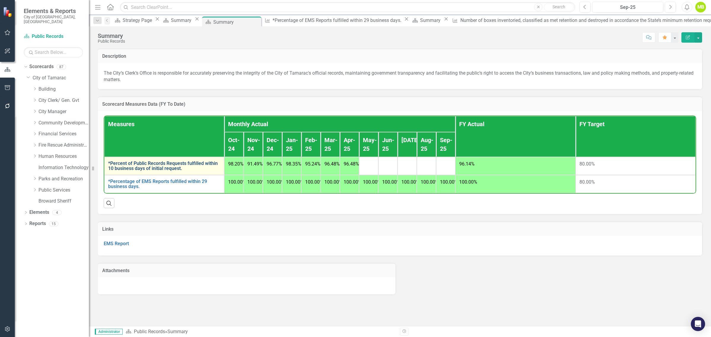
click at [133, 167] on link "*Percent of Public Records Requests fulfilled within 10 business days of initia…" at bounding box center [164, 166] width 112 height 10
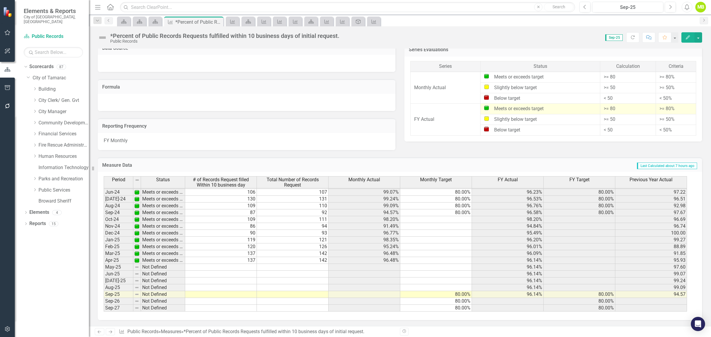
scroll to position [220, 0]
click at [316, 266] on td at bounding box center [293, 267] width 72 height 7
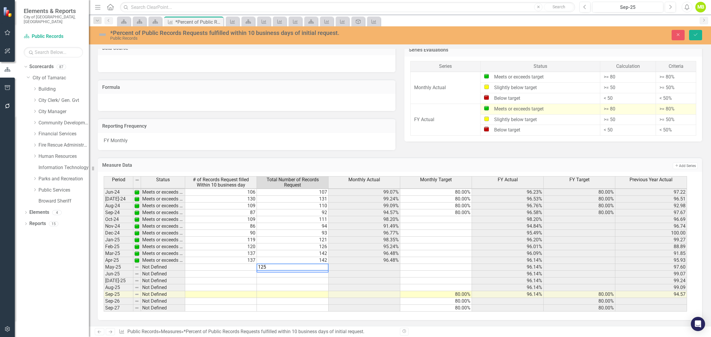
type textarea "125"
click at [239, 268] on td at bounding box center [221, 267] width 72 height 7
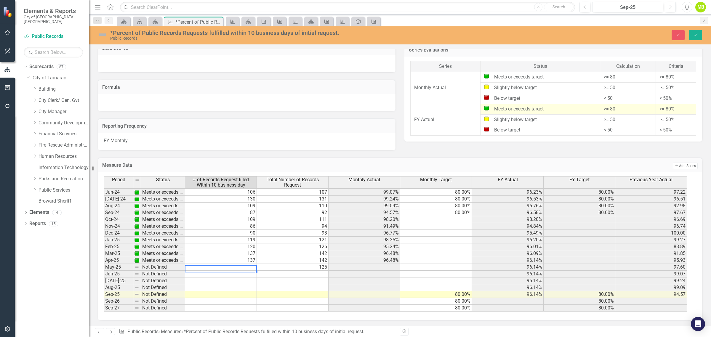
click at [227, 265] on td at bounding box center [221, 267] width 72 height 7
click at [227, 267] on td at bounding box center [221, 267] width 72 height 7
type textarea "122"
click at [304, 276] on td at bounding box center [293, 274] width 72 height 7
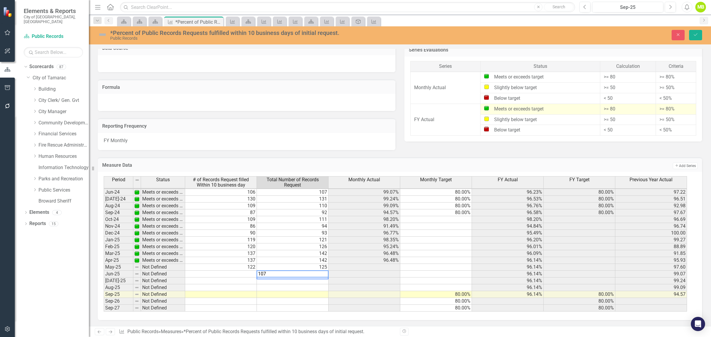
type textarea "107"
click at [243, 276] on td at bounding box center [221, 274] width 72 height 7
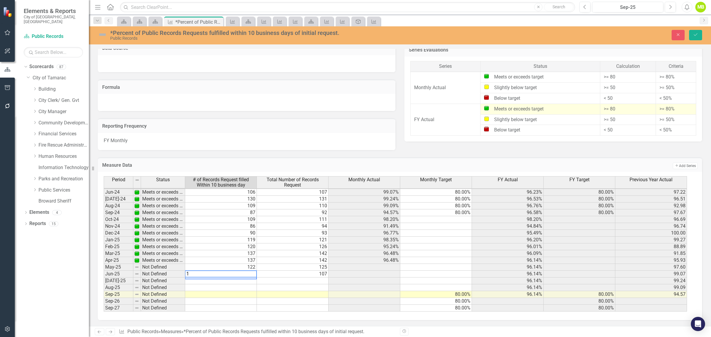
type textarea "1"
click at [319, 283] on td at bounding box center [293, 280] width 72 height 7
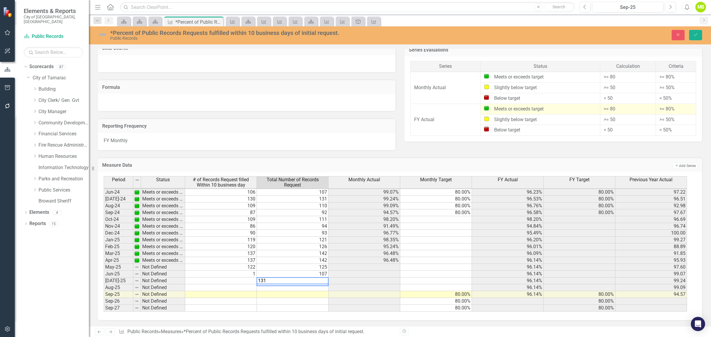
type textarea "131"
click at [239, 282] on td at bounding box center [221, 280] width 72 height 7
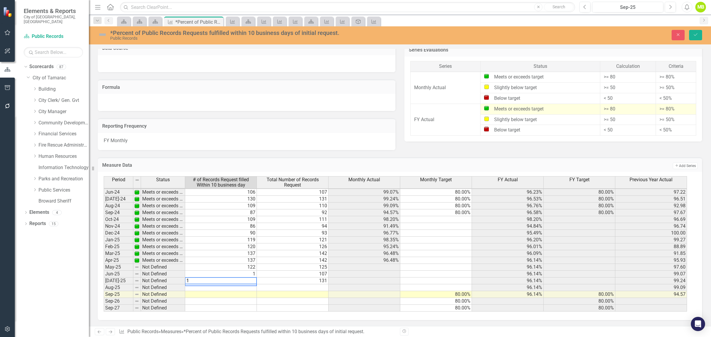
type textarea "1"
click at [290, 288] on td at bounding box center [293, 287] width 72 height 7
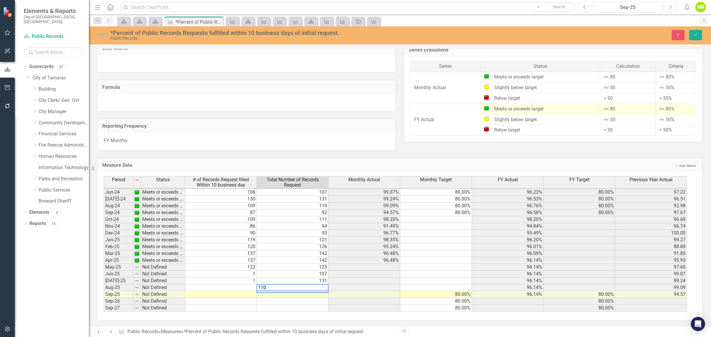
type textarea "110"
click at [249, 289] on td at bounding box center [221, 287] width 72 height 7
type textarea "1"
click at [696, 34] on icon "Save" at bounding box center [695, 35] width 5 height 4
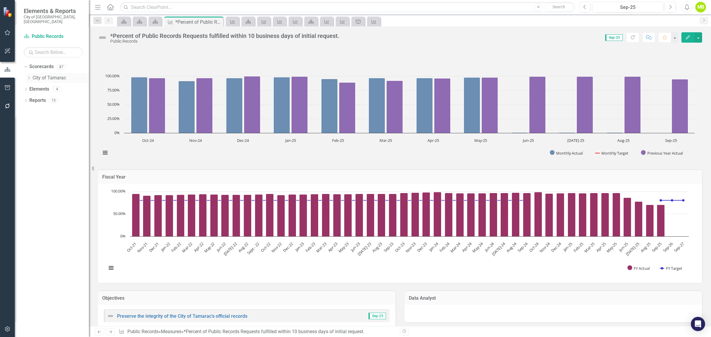
click at [27, 76] on icon "Dropdown" at bounding box center [29, 78] width 4 height 4
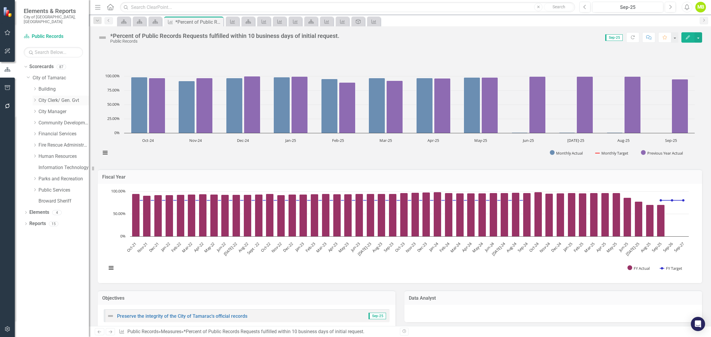
click at [33, 98] on icon "Dropdown" at bounding box center [35, 100] width 4 height 4
click at [60, 120] on link "Public Records" at bounding box center [66, 123] width 44 height 7
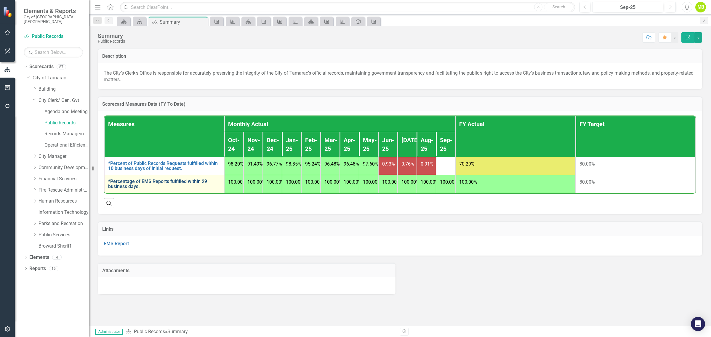
click at [131, 188] on link "*Percentage of EMS Reports fulfilled within 29 business days." at bounding box center [164, 184] width 112 height 10
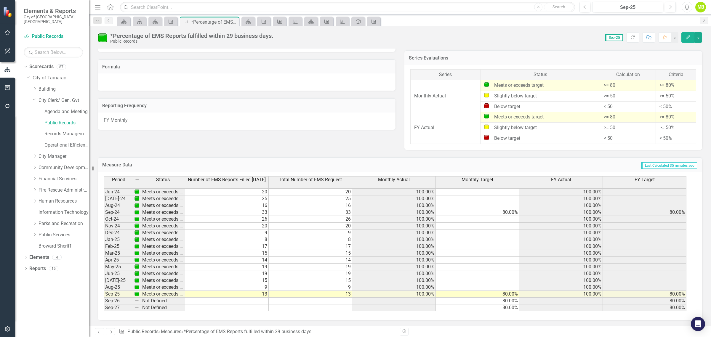
scroll to position [479, 0]
click at [124, 266] on td "May-25" at bounding box center [119, 267] width 30 height 7
click at [237, 268] on td "19" at bounding box center [227, 267] width 84 height 7
click at [310, 266] on td "19" at bounding box center [311, 267] width 84 height 7
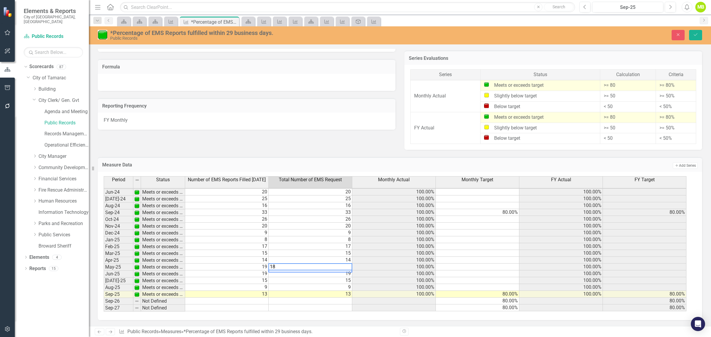
click at [257, 267] on td "19" at bounding box center [227, 267] width 84 height 7
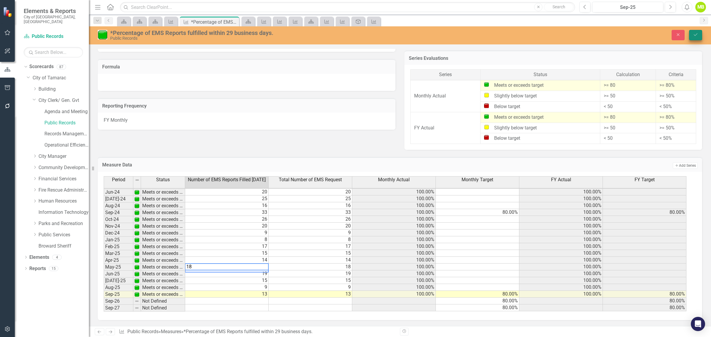
type textarea "18"
click at [695, 36] on icon "Save" at bounding box center [695, 35] width 5 height 4
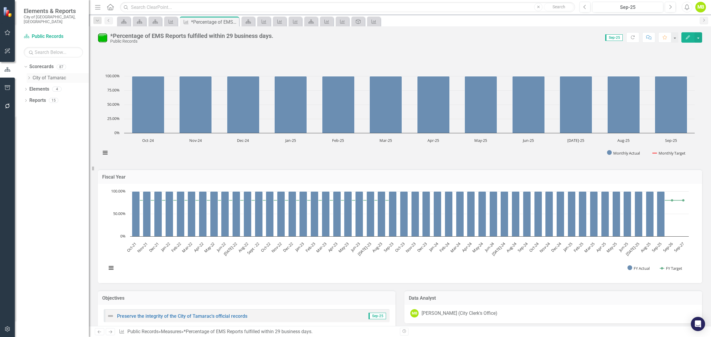
click at [29, 76] on icon "Dropdown" at bounding box center [29, 78] width 4 height 4
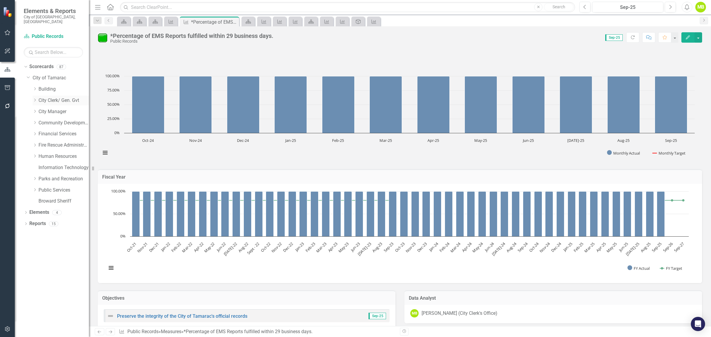
click at [34, 98] on icon "Dropdown" at bounding box center [35, 100] width 4 height 4
click at [57, 120] on link "Public Records" at bounding box center [66, 123] width 44 height 7
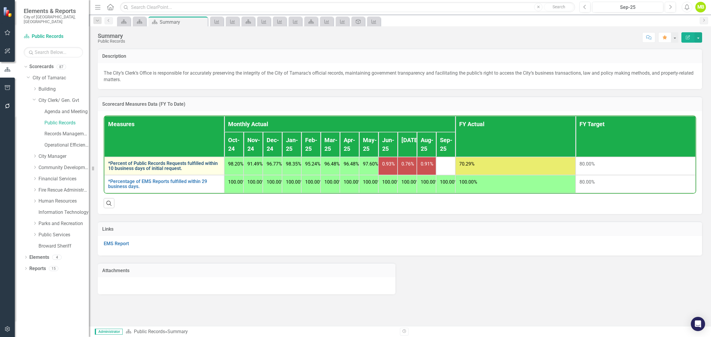
click at [125, 165] on link "*Percent of Public Records Requests fulfilled within 10 business days of initia…" at bounding box center [164, 166] width 112 height 10
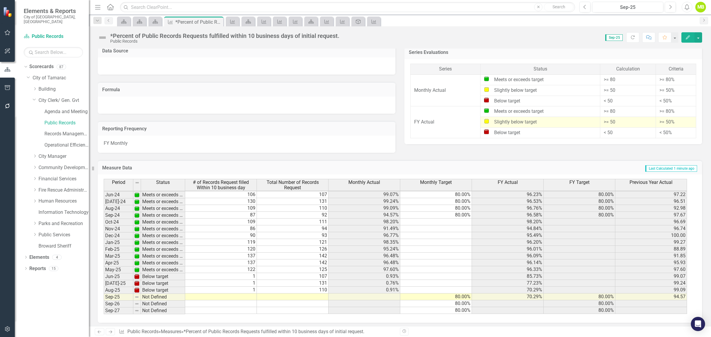
scroll to position [220, 0]
click at [295, 267] on td "125" at bounding box center [293, 269] width 72 height 7
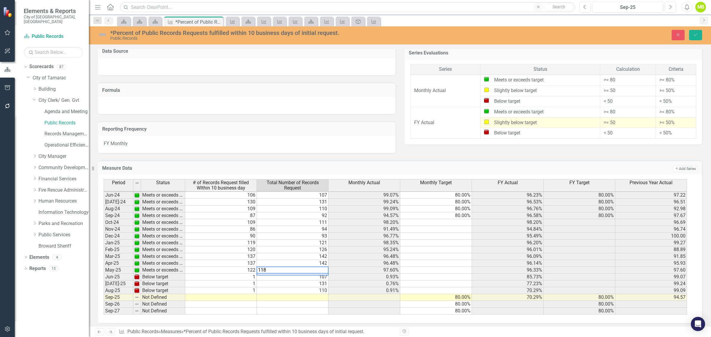
click at [246, 272] on td "122" at bounding box center [221, 270] width 72 height 7
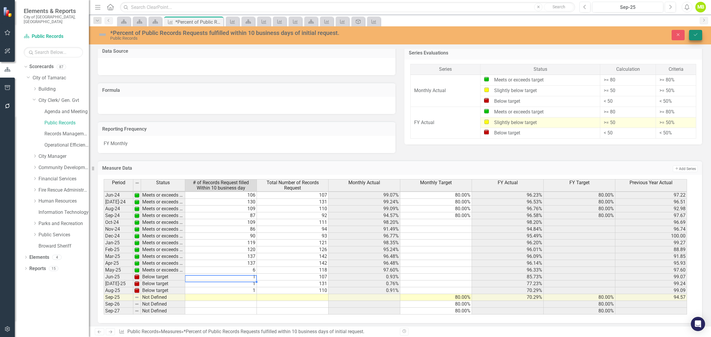
type textarea "1"
click at [696, 37] on icon "Save" at bounding box center [695, 35] width 5 height 4
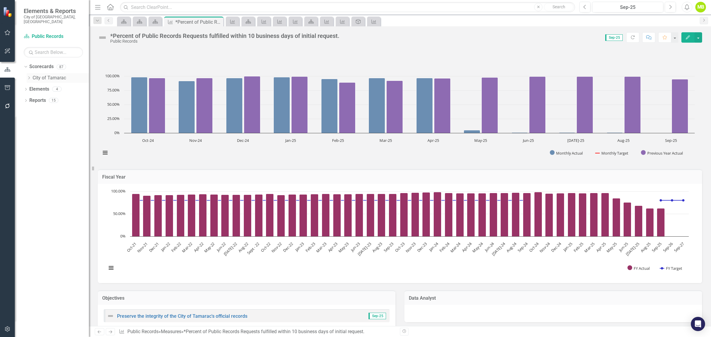
click at [29, 76] on icon "Dropdown" at bounding box center [29, 78] width 4 height 4
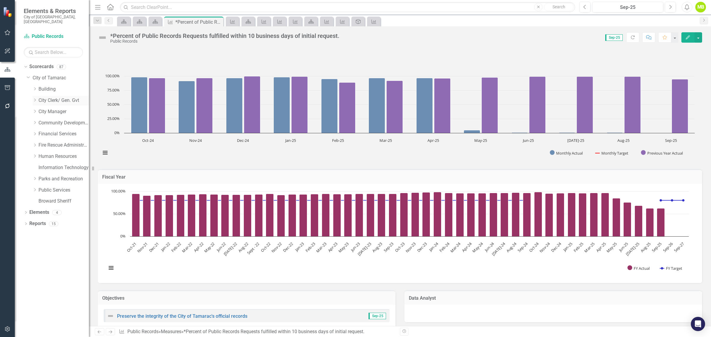
click at [34, 98] on div "Dropdown" at bounding box center [35, 100] width 4 height 5
click at [63, 131] on link "Records Management Program" at bounding box center [66, 134] width 44 height 7
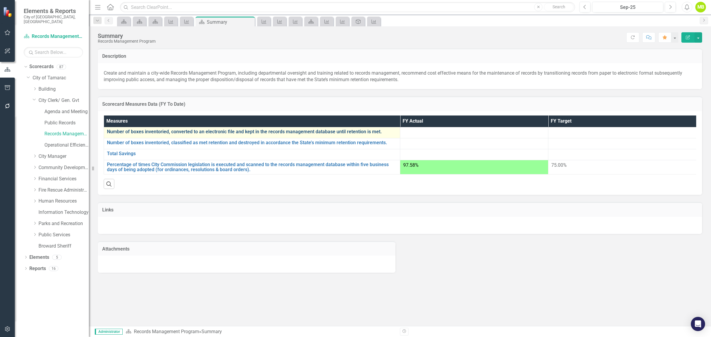
click at [180, 133] on link "Number of boxes inventoried, converted to an electronic file and kept in the re…" at bounding box center [252, 131] width 290 height 5
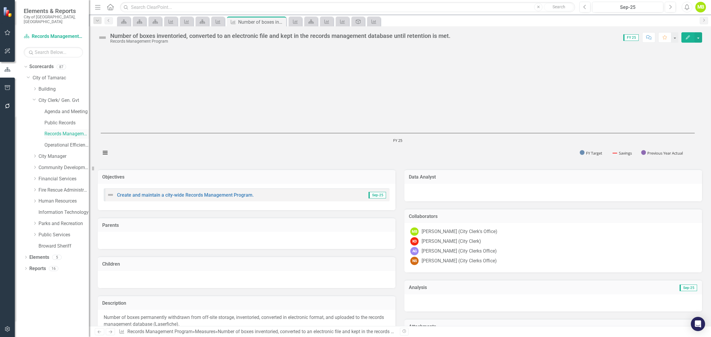
click at [65, 131] on link "Records Management Program" at bounding box center [66, 134] width 44 height 7
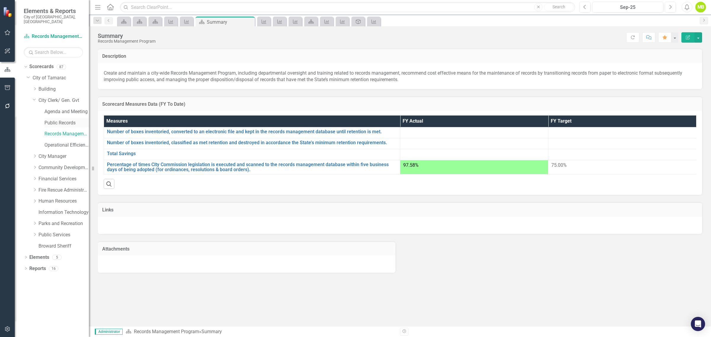
click at [55, 120] on link "Public Records" at bounding box center [66, 123] width 44 height 7
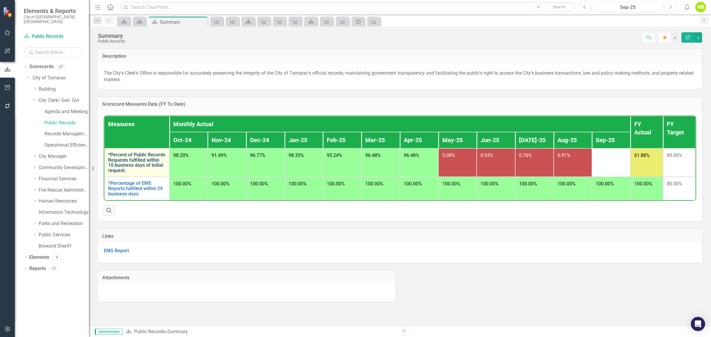
click at [131, 160] on link "*Percent of Public Records Requests fulfilled within 10 business days of initia…" at bounding box center [136, 162] width 57 height 21
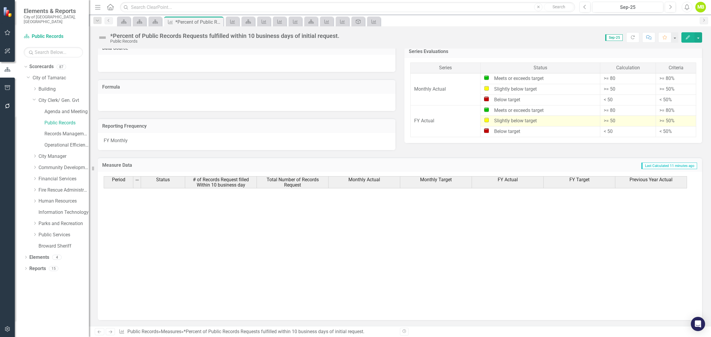
scroll to position [218, 0]
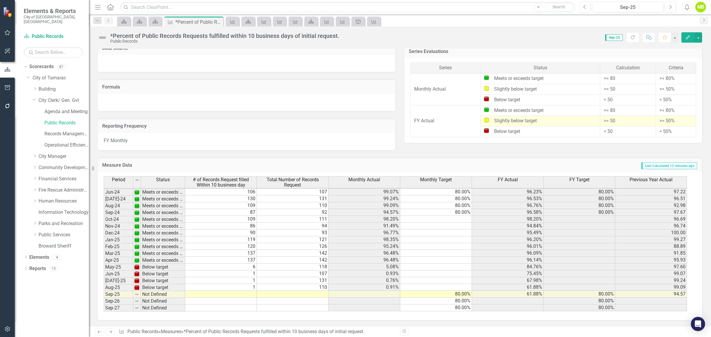
click at [304, 265] on td "118" at bounding box center [293, 267] width 72 height 7
click at [246, 267] on td "6" at bounding box center [221, 267] width 72 height 7
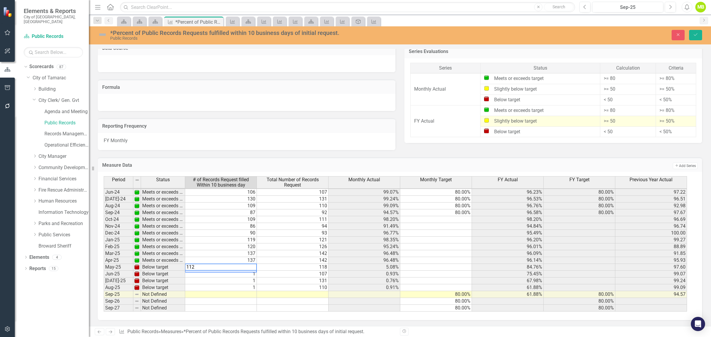
type textarea "112"
click at [693, 35] on icon "Save" at bounding box center [695, 35] width 5 height 4
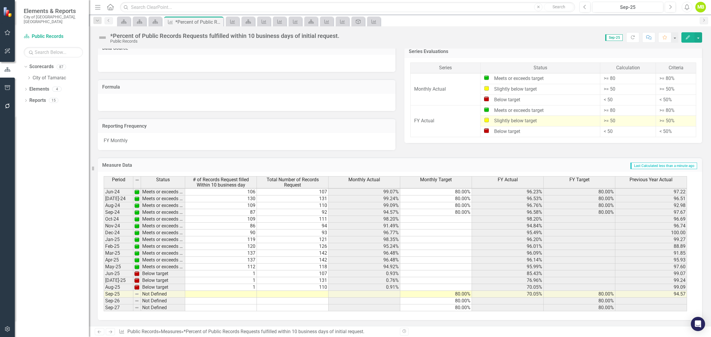
scroll to position [220, 0]
click at [288, 273] on td "107" at bounding box center [293, 273] width 72 height 7
click at [314, 274] on td "107" at bounding box center [293, 273] width 72 height 7
click at [306, 274] on td "107" at bounding box center [293, 273] width 72 height 7
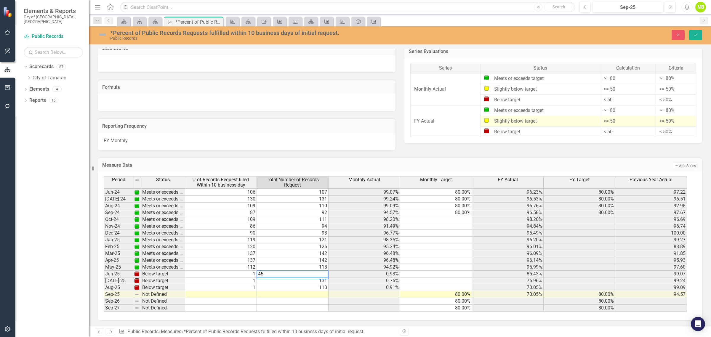
type textarea "4"
click at [246, 274] on td "1" at bounding box center [221, 274] width 72 height 7
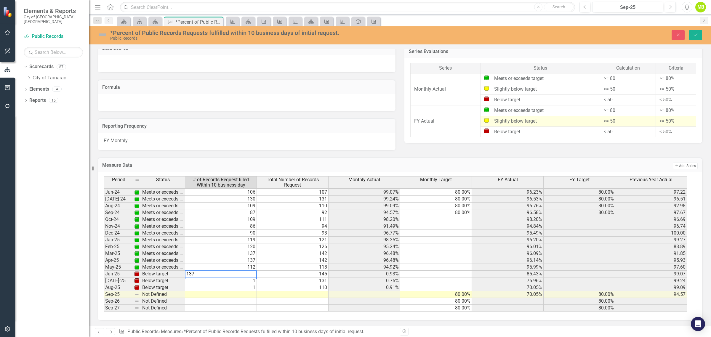
click at [311, 279] on td "131" at bounding box center [293, 280] width 72 height 7
type textarea "131"
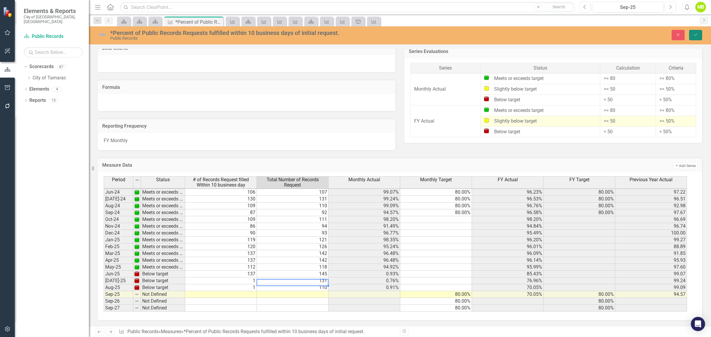
drag, startPoint x: 693, startPoint y: 38, endPoint x: 675, endPoint y: 56, distance: 25.1
click at [693, 37] on icon "Save" at bounding box center [695, 35] width 5 height 4
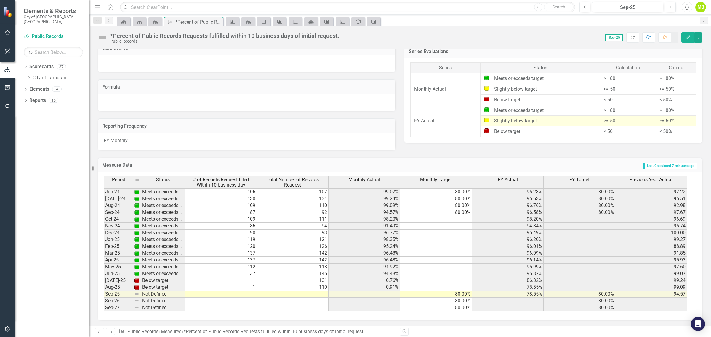
scroll to position [220, 0]
click at [304, 279] on td "131" at bounding box center [293, 280] width 72 height 7
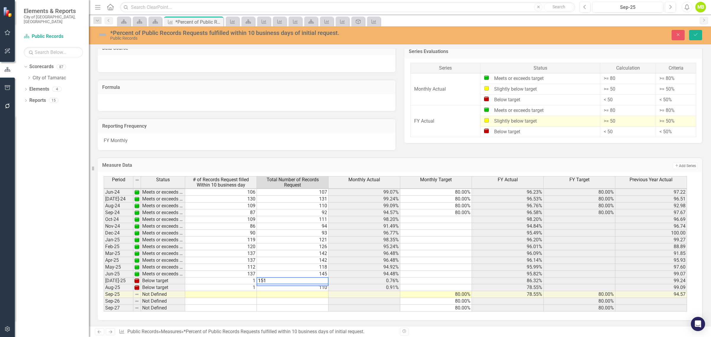
click at [244, 282] on td "1" at bounding box center [221, 280] width 72 height 7
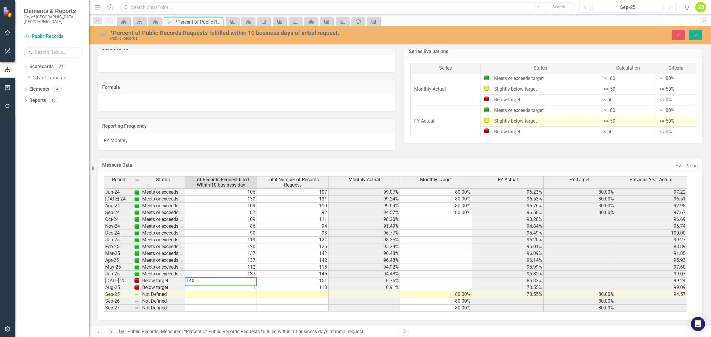
click at [313, 288] on td "110" at bounding box center [293, 287] width 72 height 7
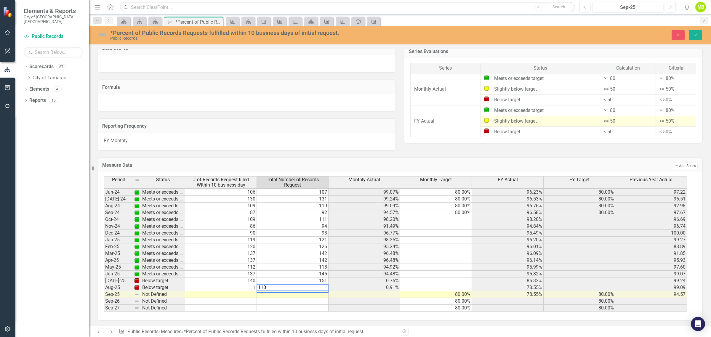
click at [236, 288] on td "1" at bounding box center [221, 287] width 72 height 7
type textarea "108"
click at [694, 36] on icon "Save" at bounding box center [695, 35] width 5 height 4
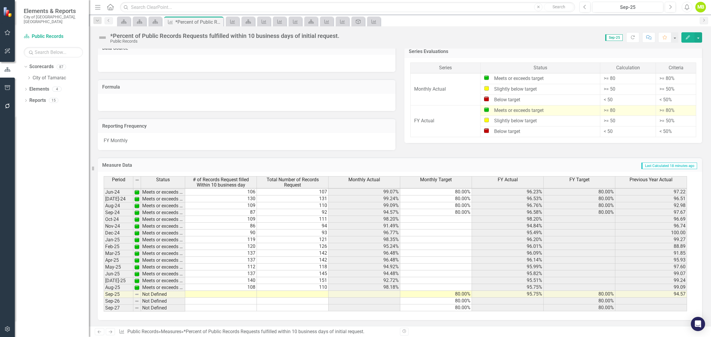
click at [301, 295] on td at bounding box center [293, 294] width 72 height 7
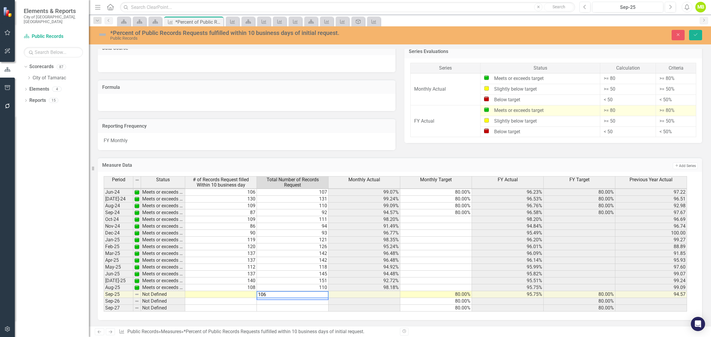
type textarea "106"
click at [232, 294] on td at bounding box center [221, 294] width 72 height 7
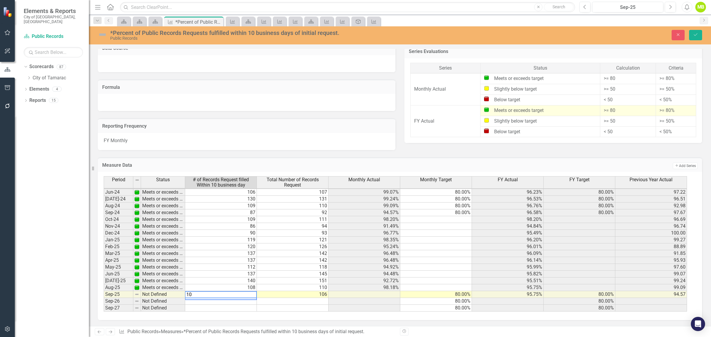
type textarea "106"
click at [698, 31] on button "Save" at bounding box center [695, 35] width 13 height 10
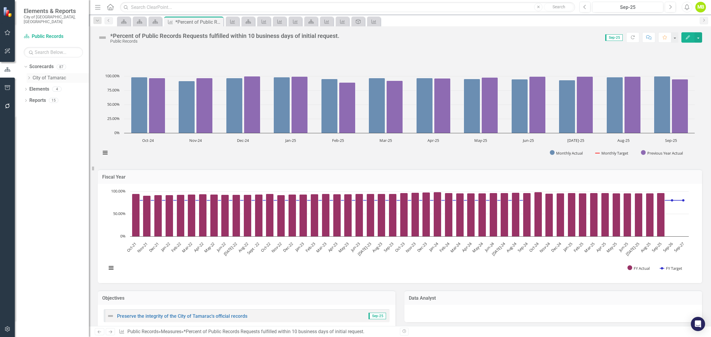
click at [44, 75] on link "City of Tamarac" at bounding box center [61, 78] width 56 height 7
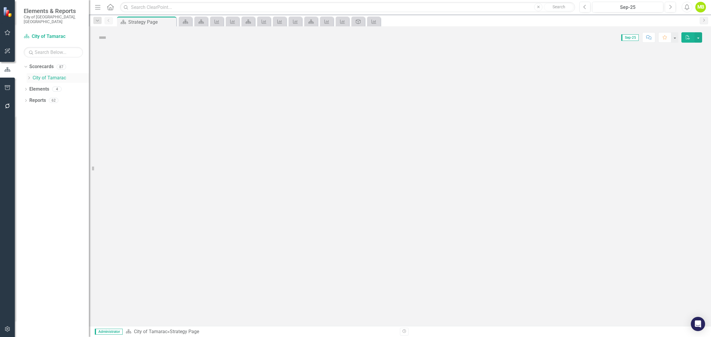
click at [30, 76] on icon "Dropdown" at bounding box center [29, 78] width 4 height 4
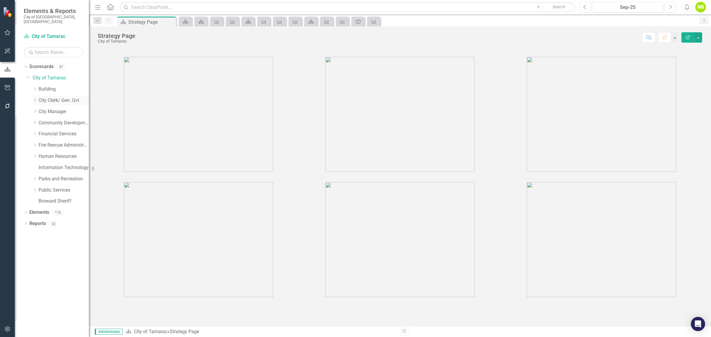
click at [34, 98] on icon "Dropdown" at bounding box center [35, 100] width 4 height 4
click at [60, 108] on link "Agenda and Meeting" at bounding box center [66, 111] width 44 height 7
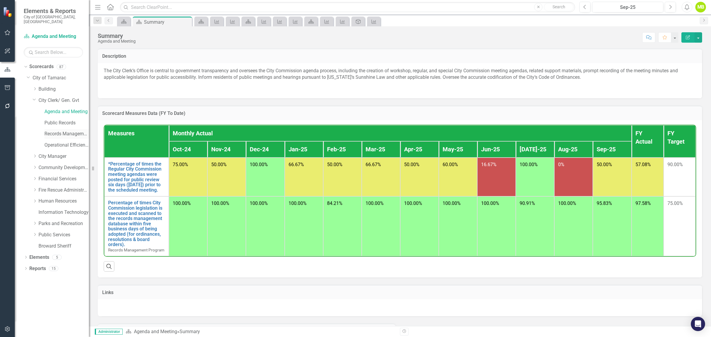
click at [60, 131] on link "Records Management Program" at bounding box center [66, 134] width 44 height 7
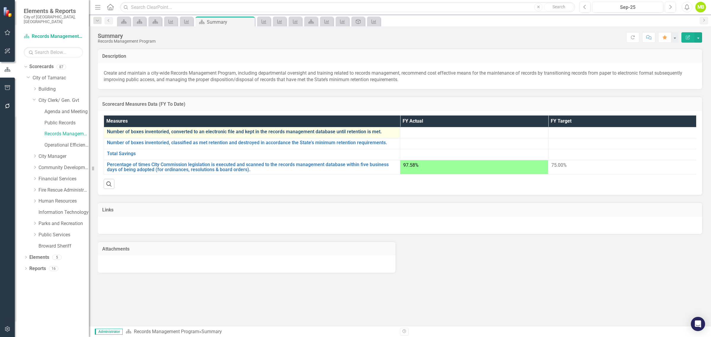
click at [206, 131] on link "Number of boxes inventoried, converted to an electronic file and kept in the re…" at bounding box center [252, 131] width 290 height 5
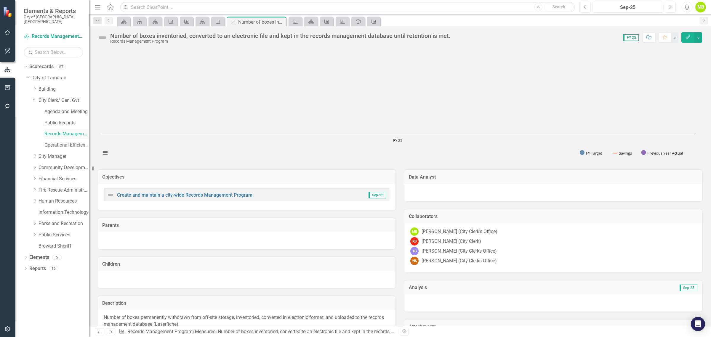
click at [61, 131] on link "Records Management Program" at bounding box center [66, 134] width 44 height 7
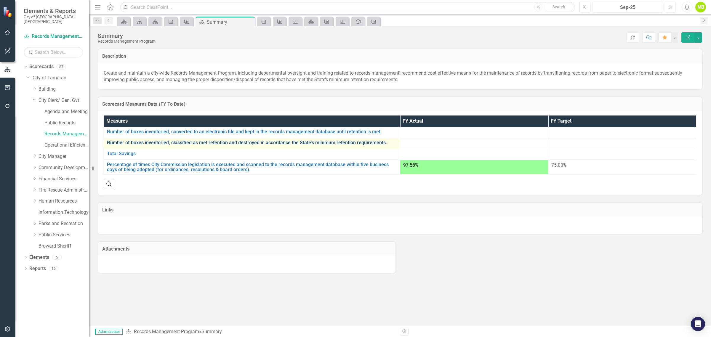
click at [189, 144] on link "Number of boxes inventoried, classified as met retention and destroyed in accor…" at bounding box center [252, 142] width 290 height 5
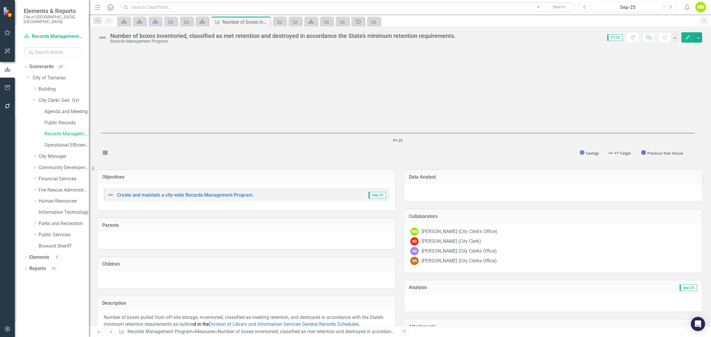
click at [51, 131] on link "Records Management Program" at bounding box center [66, 134] width 44 height 7
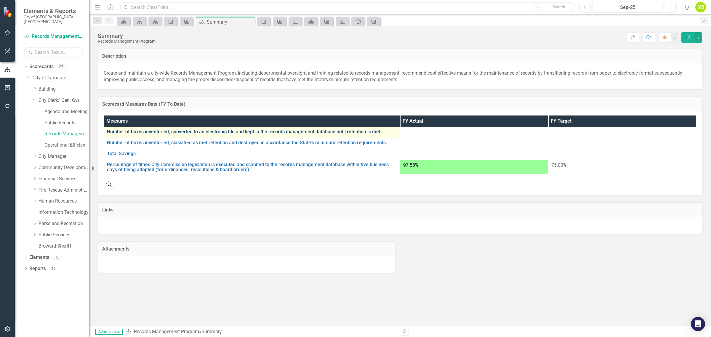
click at [180, 133] on link "Number of boxes inventoried, converted to an electronic file and kept in the re…" at bounding box center [252, 131] width 290 height 5
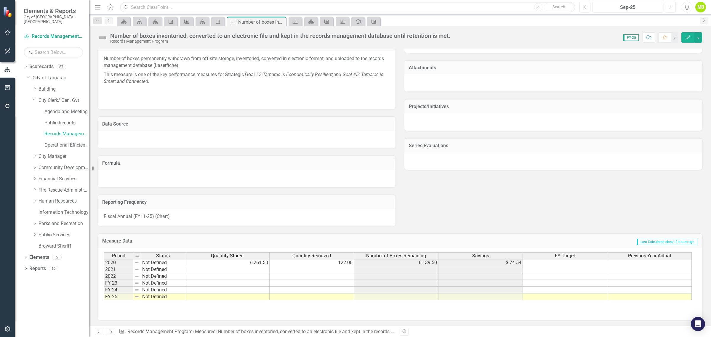
click at [123, 280] on td "FY 23" at bounding box center [119, 283] width 30 height 7
click at [104, 278] on div "Period Status Quantity Stored Quantity Removed Number of Boxes Remaining Saving…" at bounding box center [104, 276] width 0 height 48
click at [329, 274] on td at bounding box center [311, 276] width 84 height 7
click at [242, 278] on td at bounding box center [227, 276] width 84 height 7
click at [244, 284] on td at bounding box center [227, 283] width 84 height 7
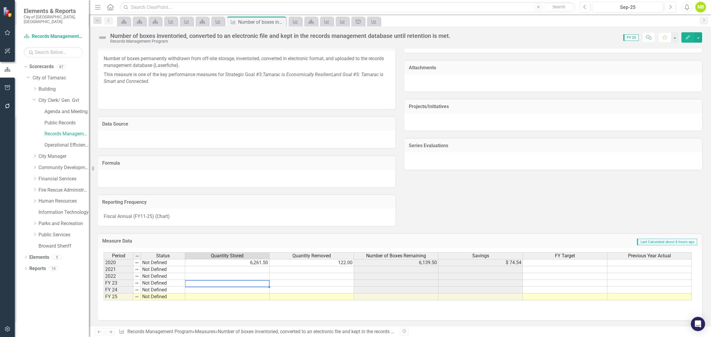
click at [233, 289] on td at bounding box center [227, 290] width 84 height 7
click at [242, 297] on td at bounding box center [227, 296] width 84 height 7
click at [520, 294] on td at bounding box center [480, 296] width 84 height 7
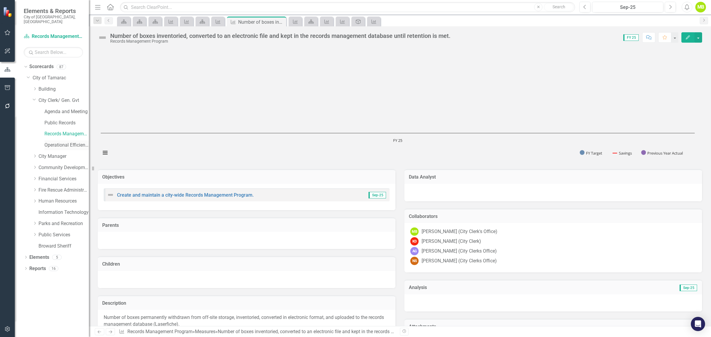
click at [62, 142] on link "Operational Efficiency" at bounding box center [66, 145] width 44 height 7
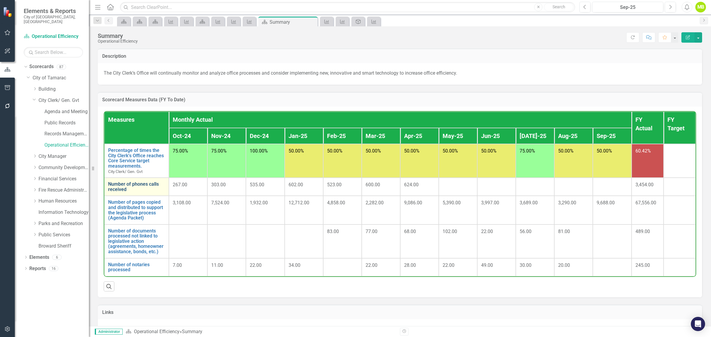
click at [118, 188] on link "Number of phones calls received" at bounding box center [136, 187] width 57 height 10
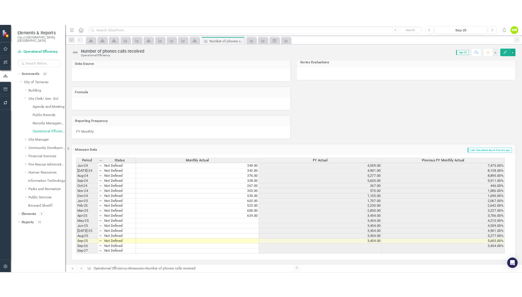
scroll to position [322, 0]
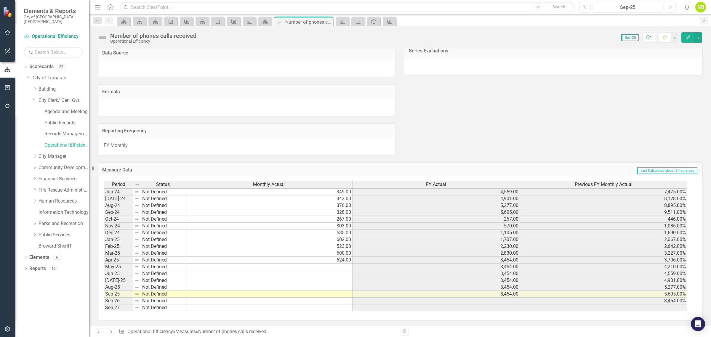
click at [339, 264] on td at bounding box center [268, 267] width 167 height 7
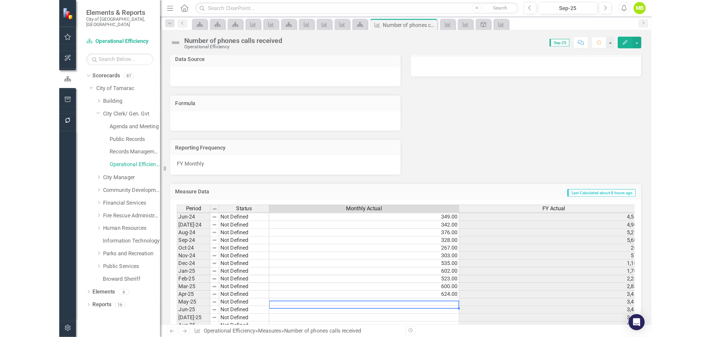
scroll to position [218, 0]
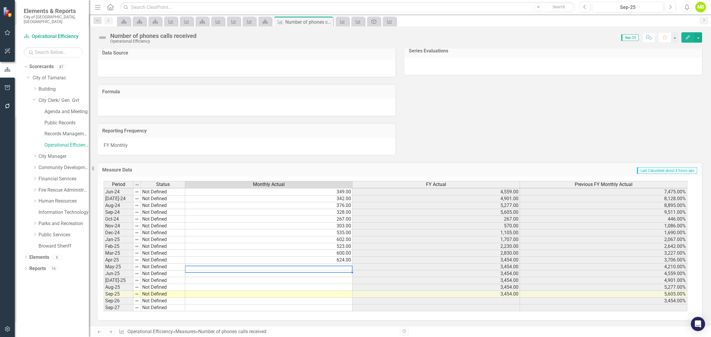
click at [300, 266] on td at bounding box center [268, 267] width 167 height 7
click at [307, 267] on td at bounding box center [268, 267] width 167 height 7
click at [330, 267] on td at bounding box center [268, 267] width 167 height 7
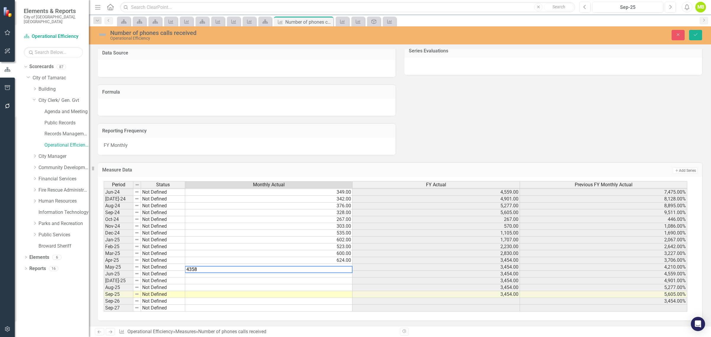
type textarea "435"
type textarea "501"
type textarea "102"
click at [335, 281] on td "102.00" at bounding box center [268, 280] width 167 height 7
type textarea "40"
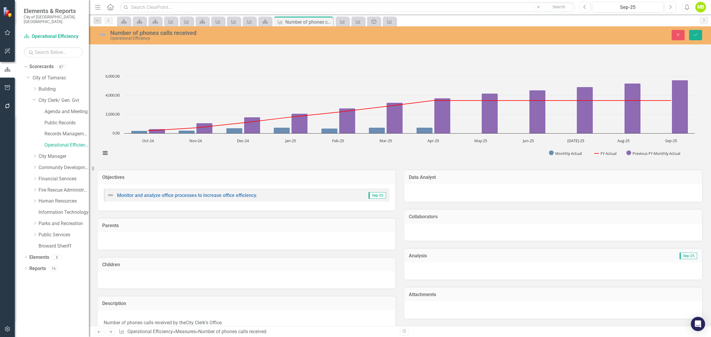
scroll to position [218, 0]
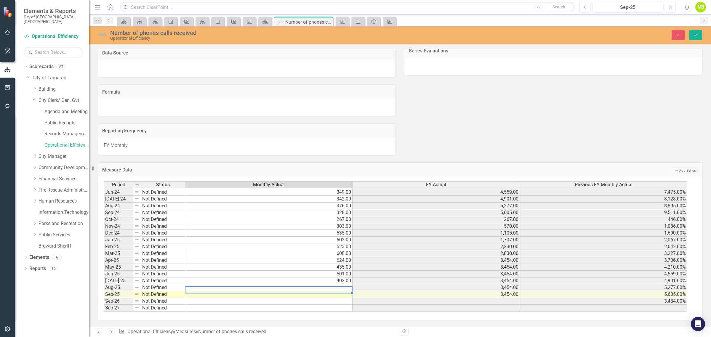
click at [322, 291] on td at bounding box center [268, 287] width 167 height 7
type textarea "433"
type textarea "4"
type textarea "352"
click at [693, 36] on icon "submit" at bounding box center [695, 34] width 4 height 2
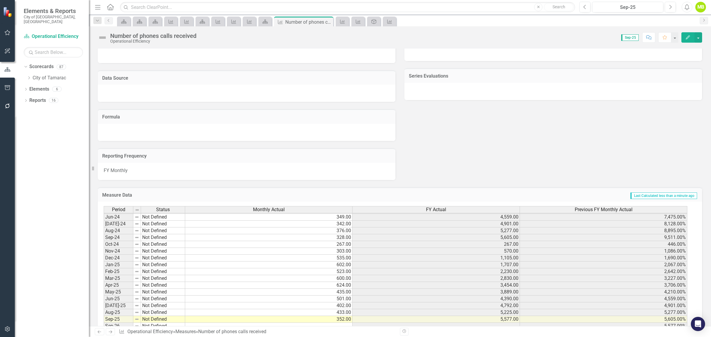
scroll to position [322, 0]
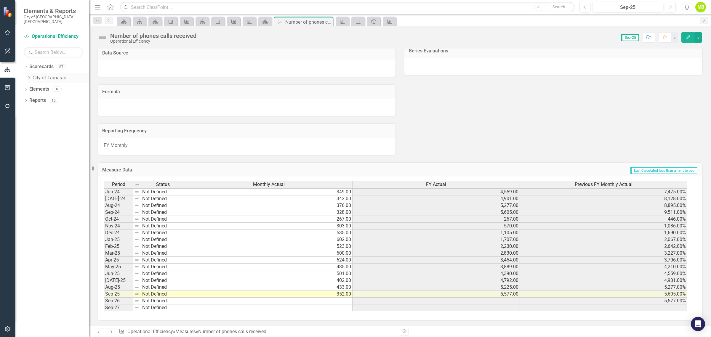
click at [39, 75] on link "City of Tamarac" at bounding box center [61, 78] width 56 height 7
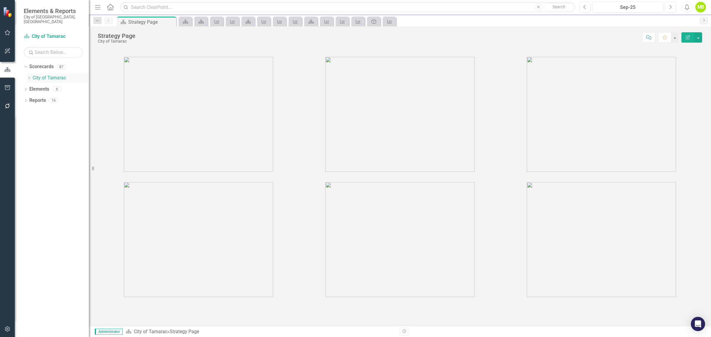
click at [28, 76] on icon "Dropdown" at bounding box center [29, 78] width 4 height 4
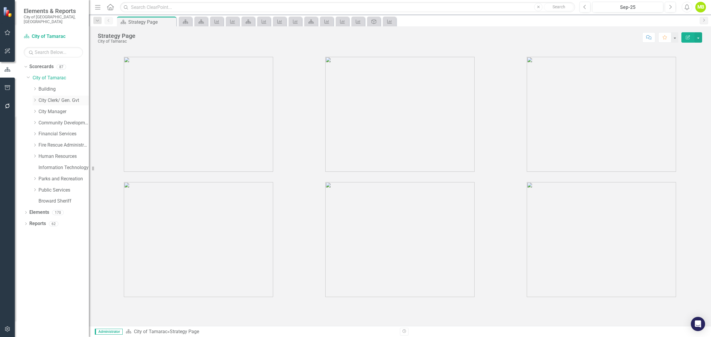
click at [34, 98] on icon "Dropdown" at bounding box center [35, 100] width 4 height 4
click at [55, 108] on link "Agenda and Meeting" at bounding box center [66, 111] width 44 height 7
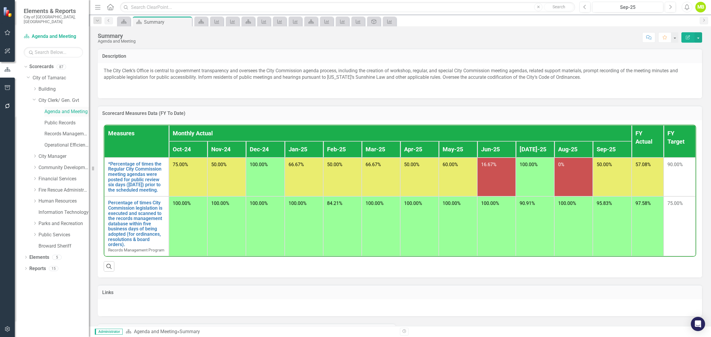
click at [53, 108] on link "Agenda and Meeting" at bounding box center [66, 111] width 44 height 7
click at [48, 120] on link "Public Records" at bounding box center [66, 123] width 44 height 7
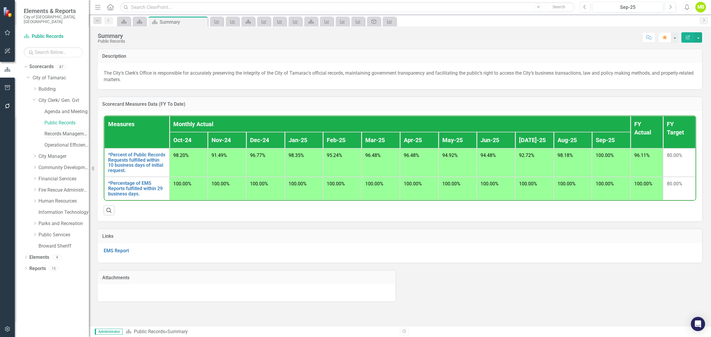
click at [50, 131] on link "Records Management Program" at bounding box center [66, 134] width 44 height 7
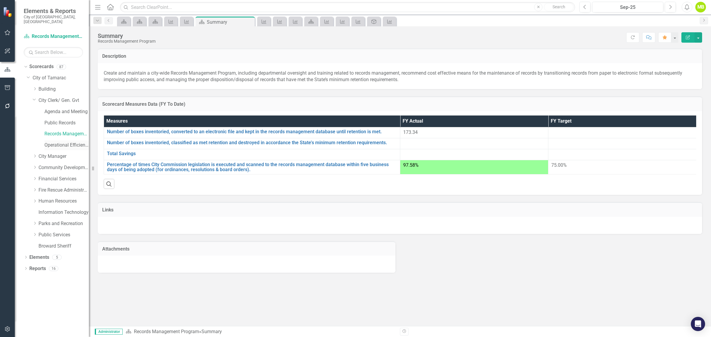
click at [50, 142] on link "Operational Efficiency" at bounding box center [66, 145] width 44 height 7
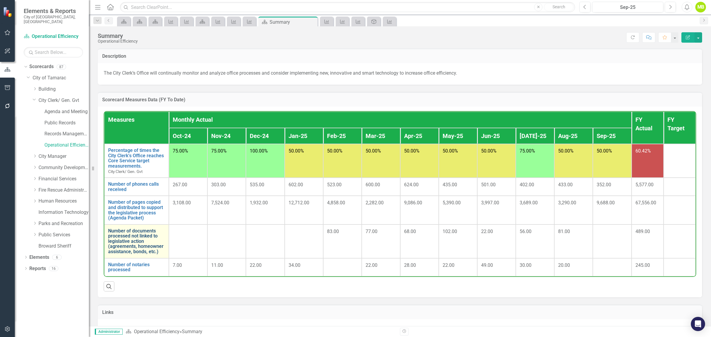
click at [133, 239] on link "Number of documents processed not linked to legislative action (agreements, hom…" at bounding box center [136, 241] width 57 height 26
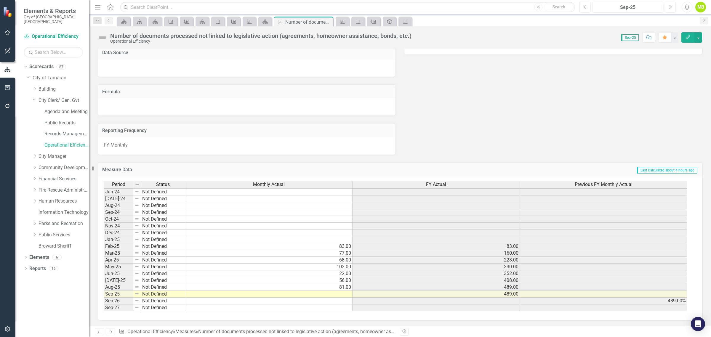
scroll to position [220, 0]
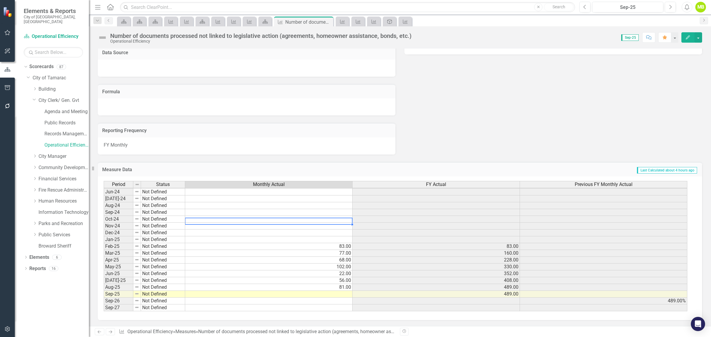
click at [344, 217] on tbody "Feb-23 Not Defined Mar-23 Not Defined Apr-23 Not Defined May-23 Not Defined Jun…" at bounding box center [395, 195] width 583 height 232
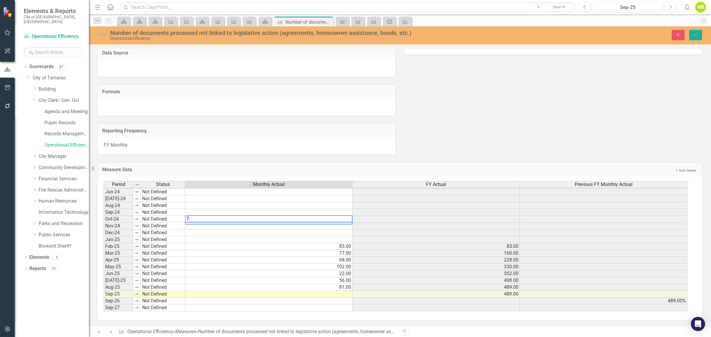
type textarea "75"
type textarea "68"
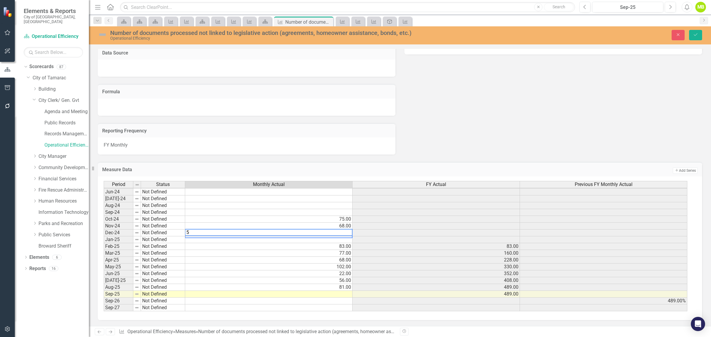
type textarea "59"
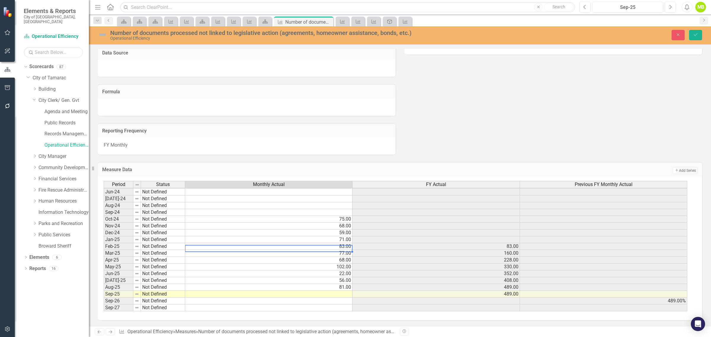
type textarea "83"
click at [344, 295] on td at bounding box center [268, 294] width 167 height 7
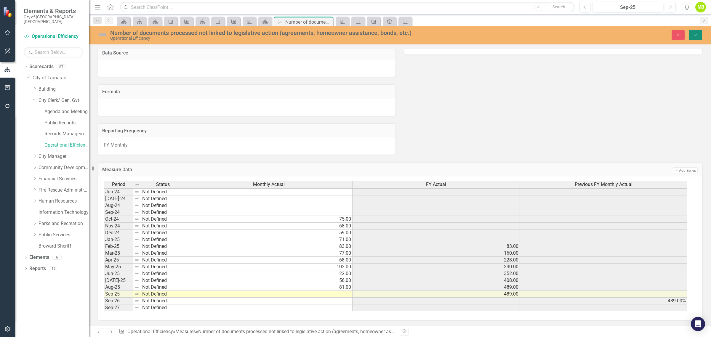
click at [693, 35] on icon "Save" at bounding box center [695, 35] width 5 height 4
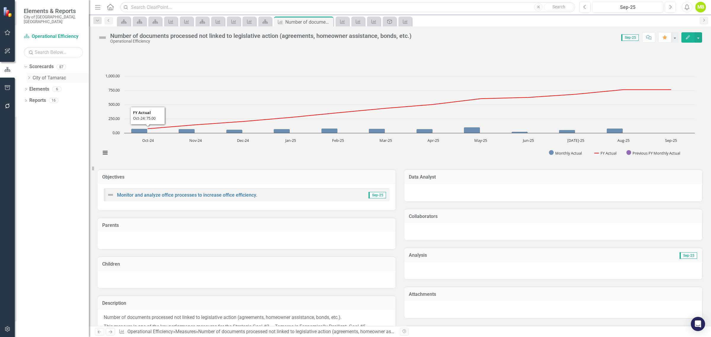
click at [28, 76] on icon "Dropdown" at bounding box center [29, 78] width 4 height 4
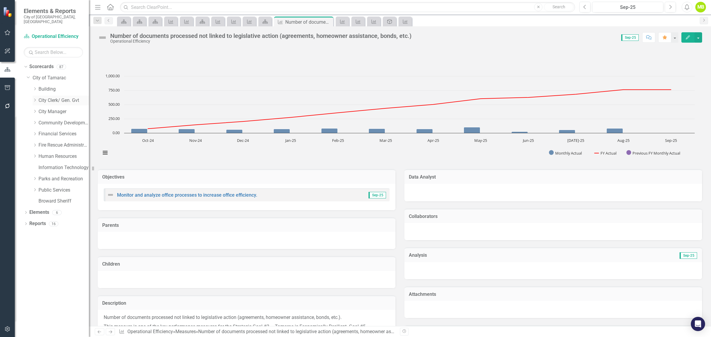
click at [34, 98] on icon "Dropdown" at bounding box center [35, 100] width 4 height 4
click at [60, 142] on link "Operational Efficiency" at bounding box center [66, 145] width 44 height 7
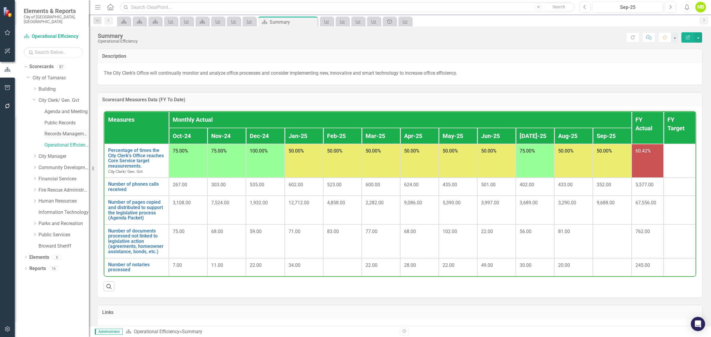
click at [55, 131] on link "Records Management Program" at bounding box center [66, 134] width 44 height 7
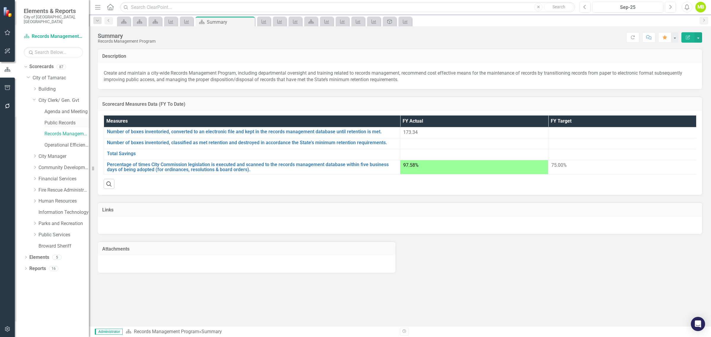
click at [53, 120] on link "Public Records" at bounding box center [66, 123] width 44 height 7
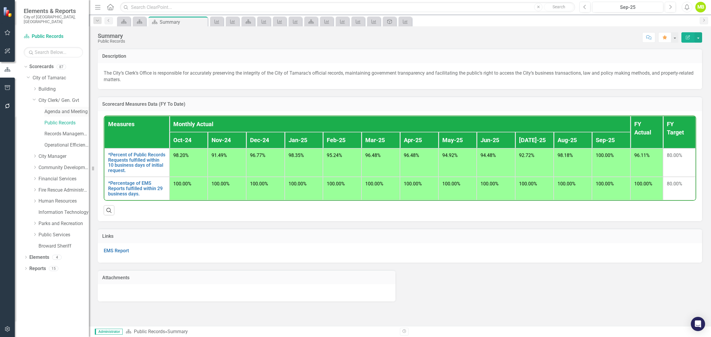
click at [55, 108] on link "Agenda and Meeting" at bounding box center [66, 111] width 44 height 7
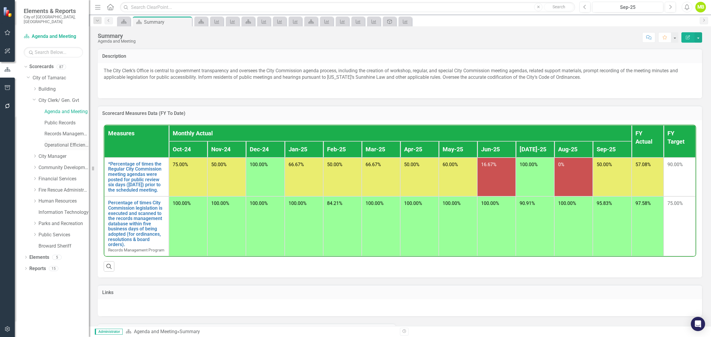
click at [61, 142] on link "Operational Efficiency" at bounding box center [66, 145] width 44 height 7
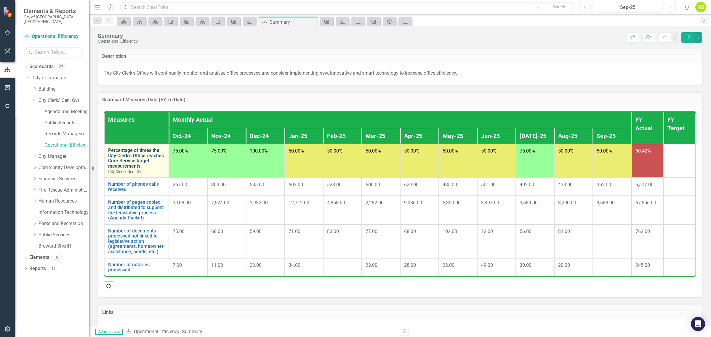
click at [137, 163] on link "Percentage of times the City Clerk’s Office reaches Core Service target measure…" at bounding box center [136, 158] width 57 height 21
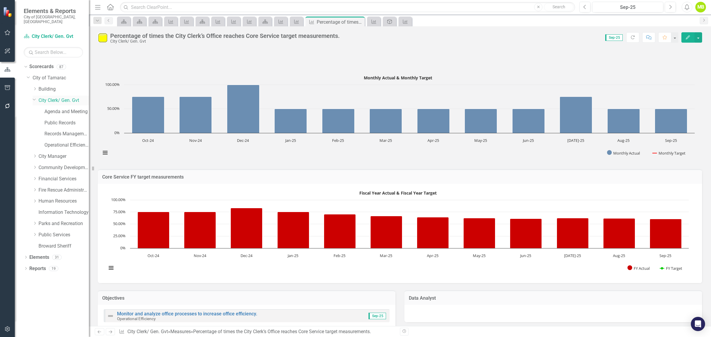
click at [57, 97] on link "City Clerk/ Gen. Gvt" at bounding box center [63, 100] width 50 height 7
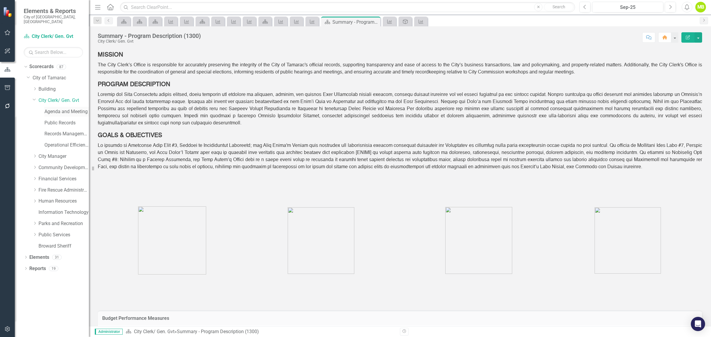
click at [51, 108] on link "Agenda and Meeting" at bounding box center [66, 111] width 44 height 7
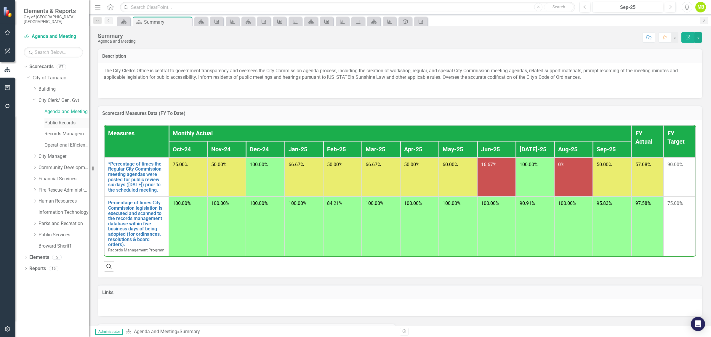
click at [54, 120] on link "Public Records" at bounding box center [66, 123] width 44 height 7
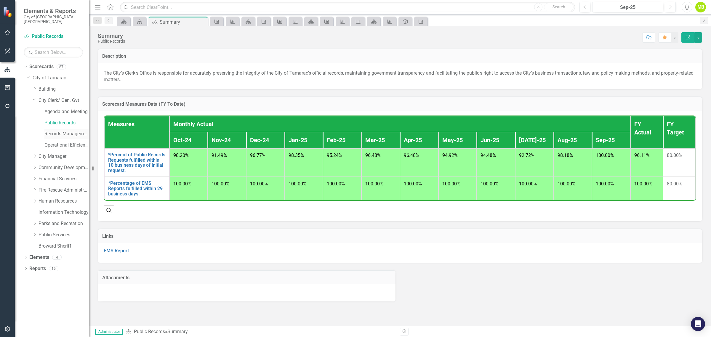
click at [53, 131] on link "Records Management Program" at bounding box center [66, 134] width 44 height 7
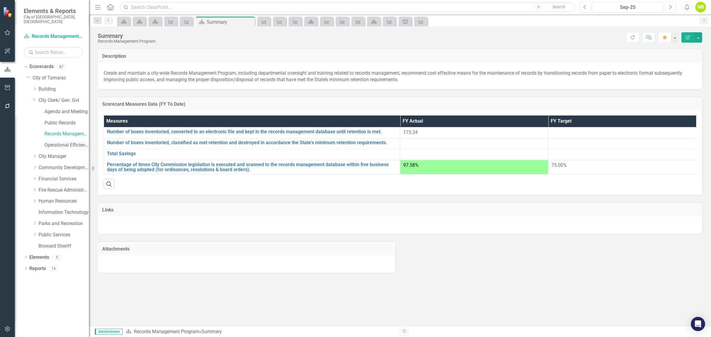
click at [52, 142] on link "Operational Efficiency" at bounding box center [66, 145] width 44 height 7
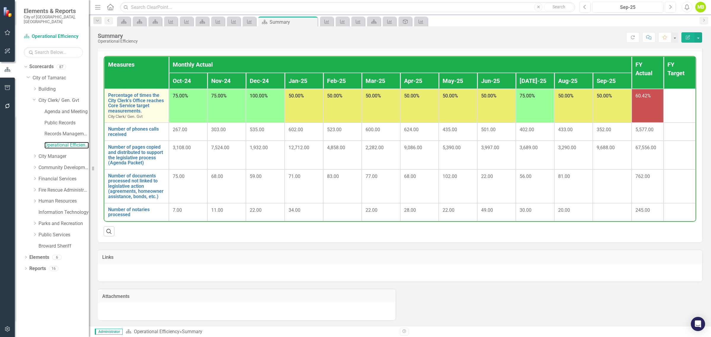
scroll to position [59, 0]
click at [46, 97] on link "City Clerk/ Gen. Gvt" at bounding box center [63, 100] width 50 height 7
